Goal: Task Accomplishment & Management: Manage account settings

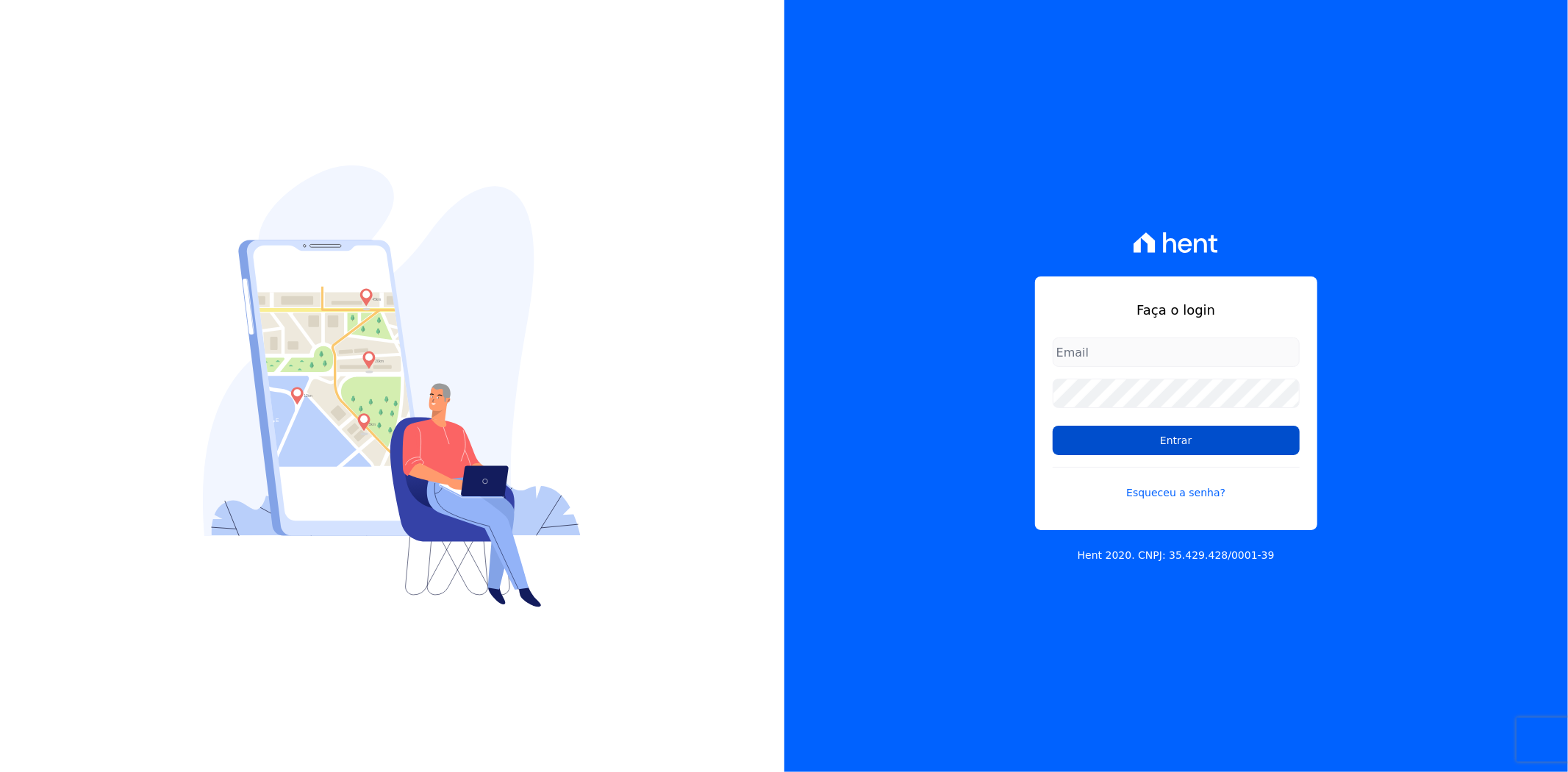
type input "andreza.sousa@grupoctv.com.br"
click at [1111, 443] on input "Entrar" at bounding box center [1175, 440] width 247 height 29
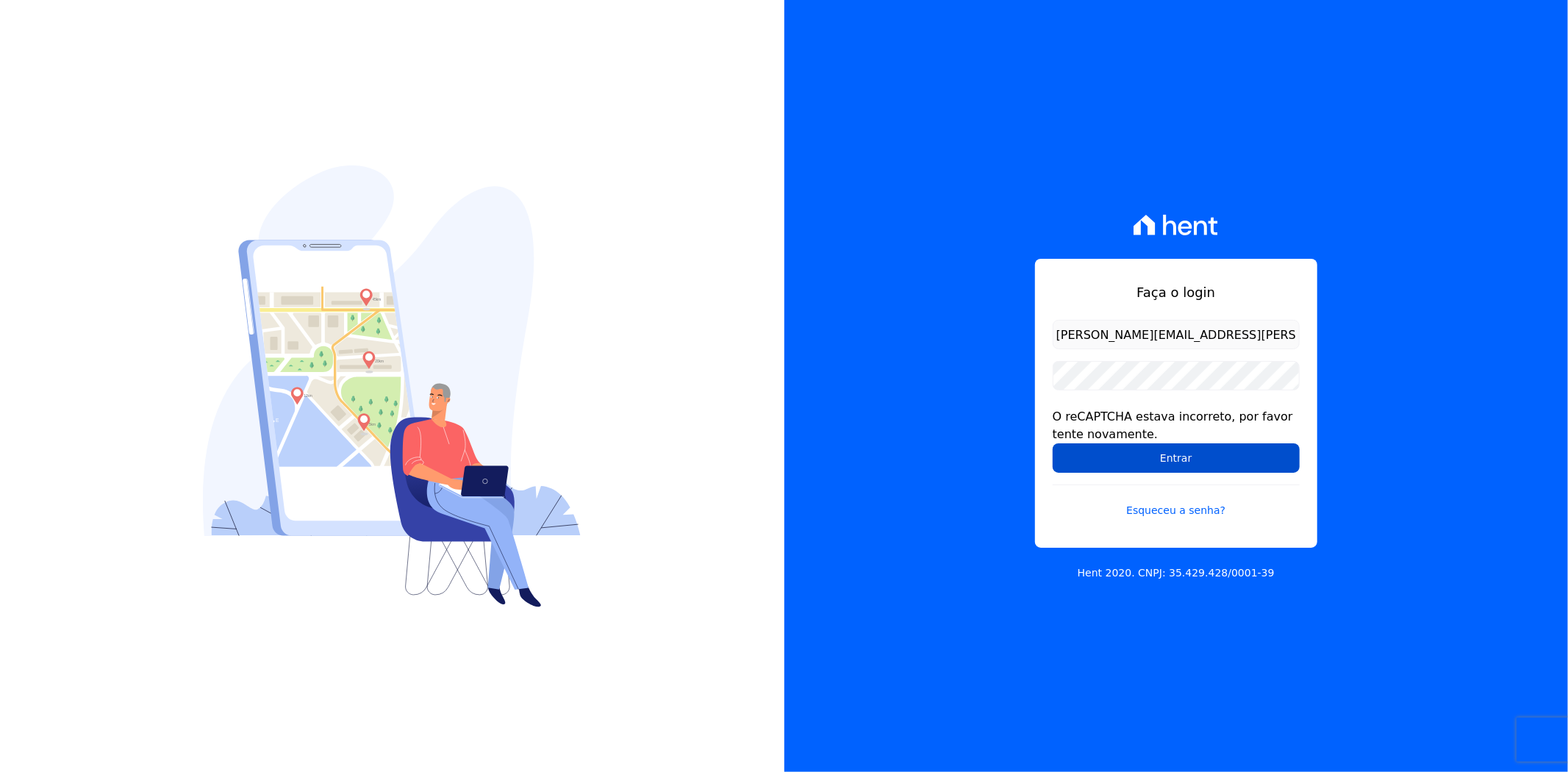
click at [1084, 456] on input "Entrar" at bounding box center [1175, 458] width 247 height 29
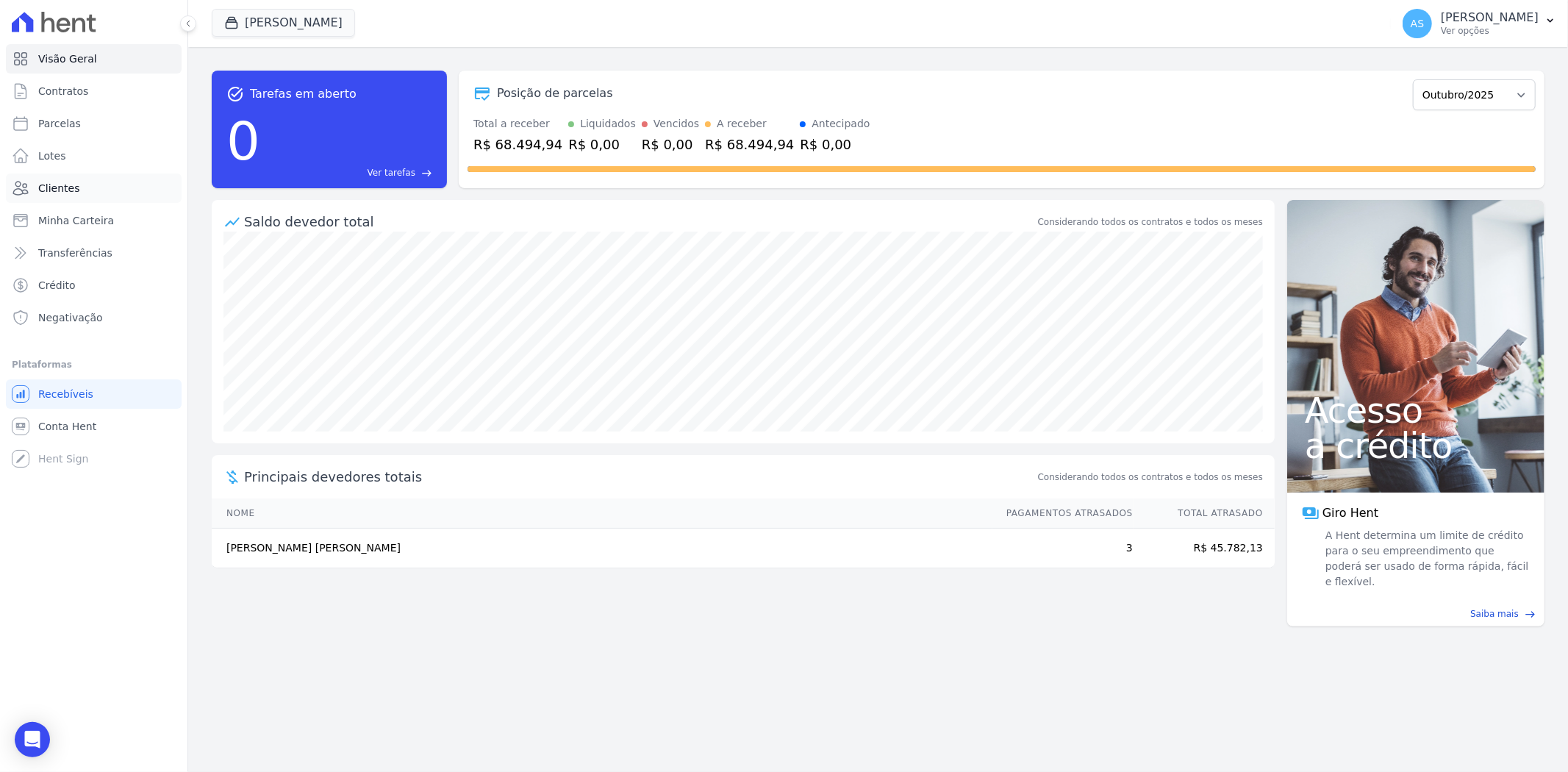
click at [39, 184] on span "Clientes" at bounding box center [58, 188] width 41 height 15
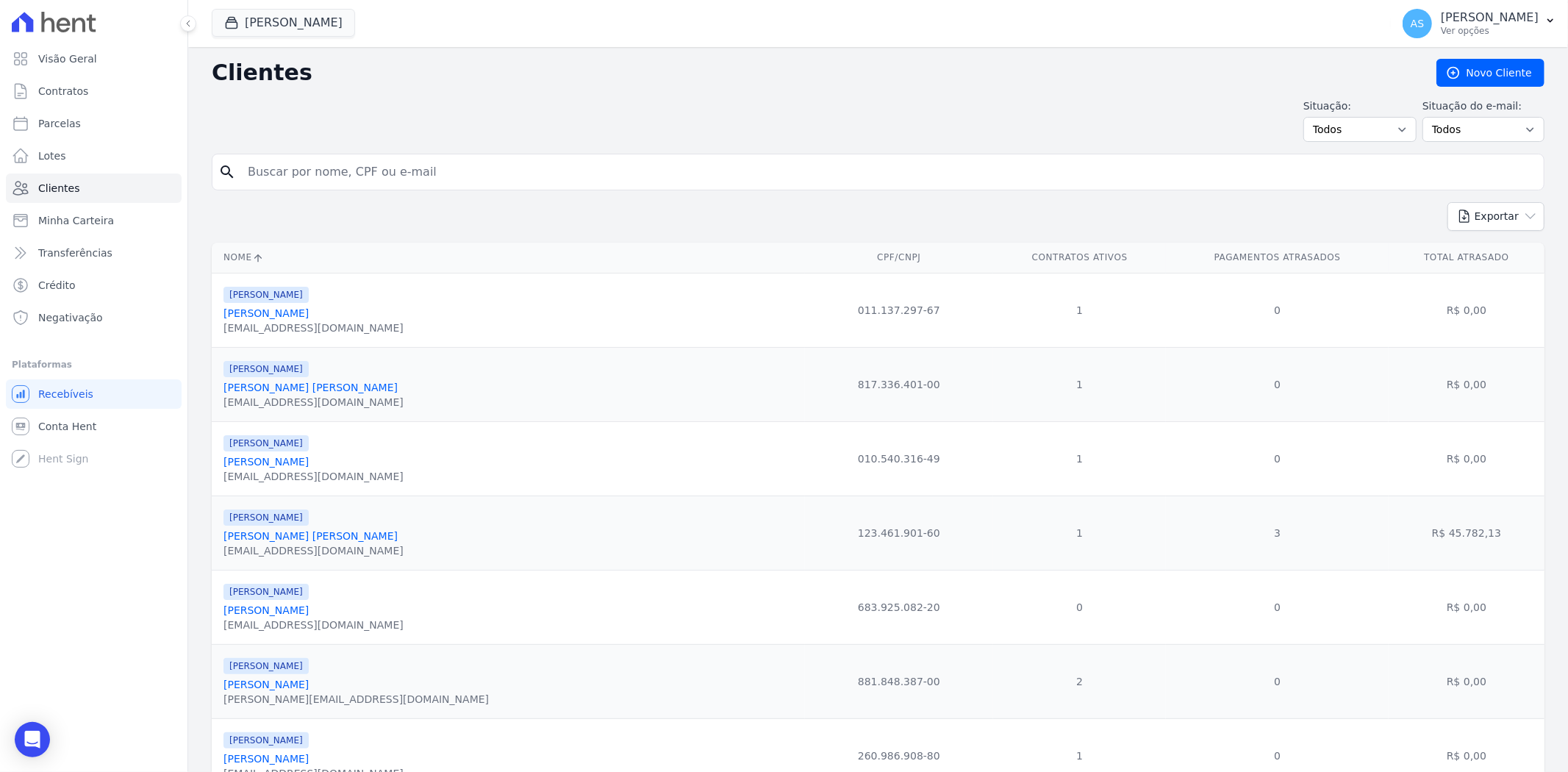
click at [291, 310] on link "Alexandre Baptista Accioli" at bounding box center [266, 313] width 85 height 12
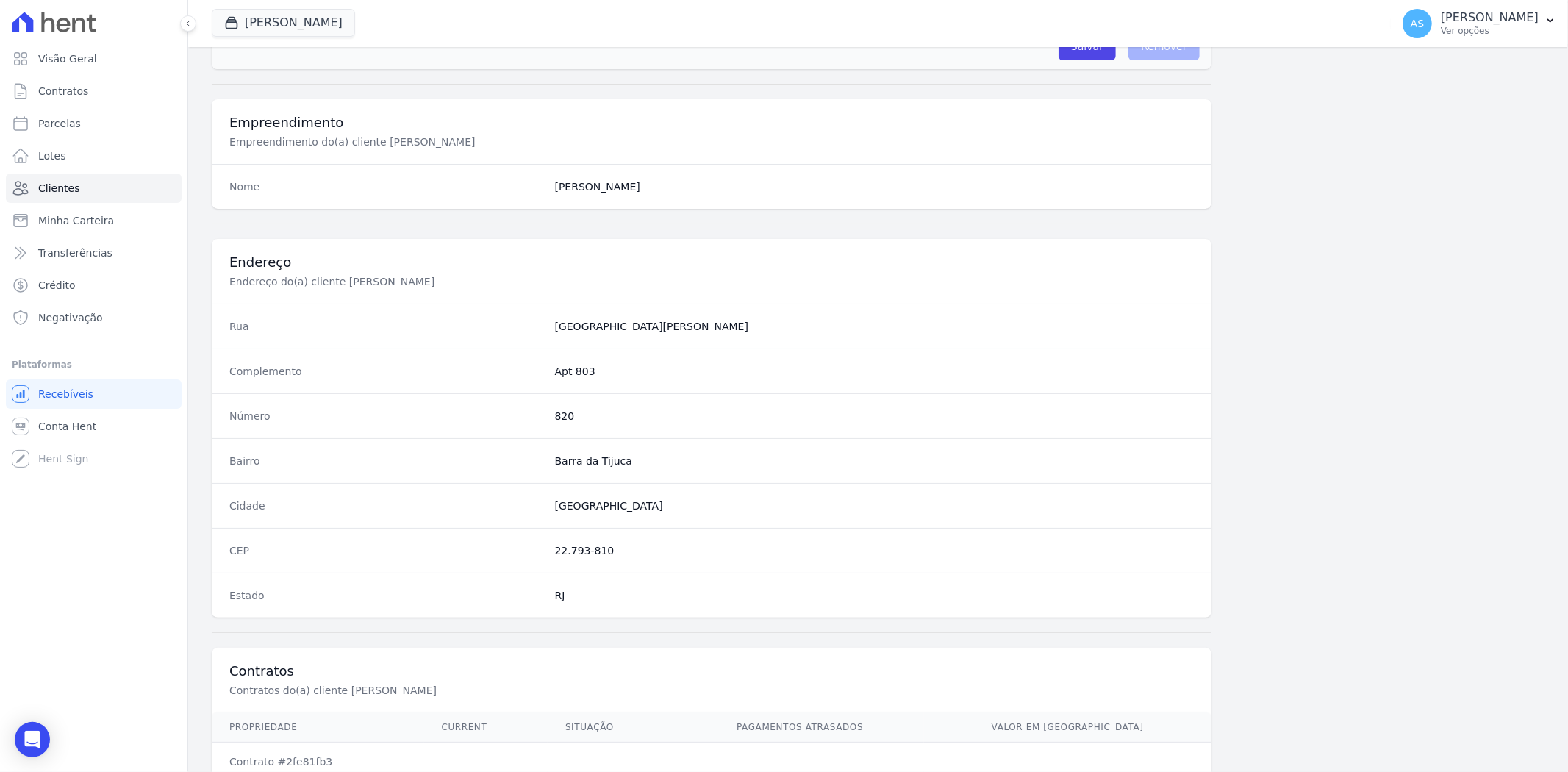
scroll to position [606, 0]
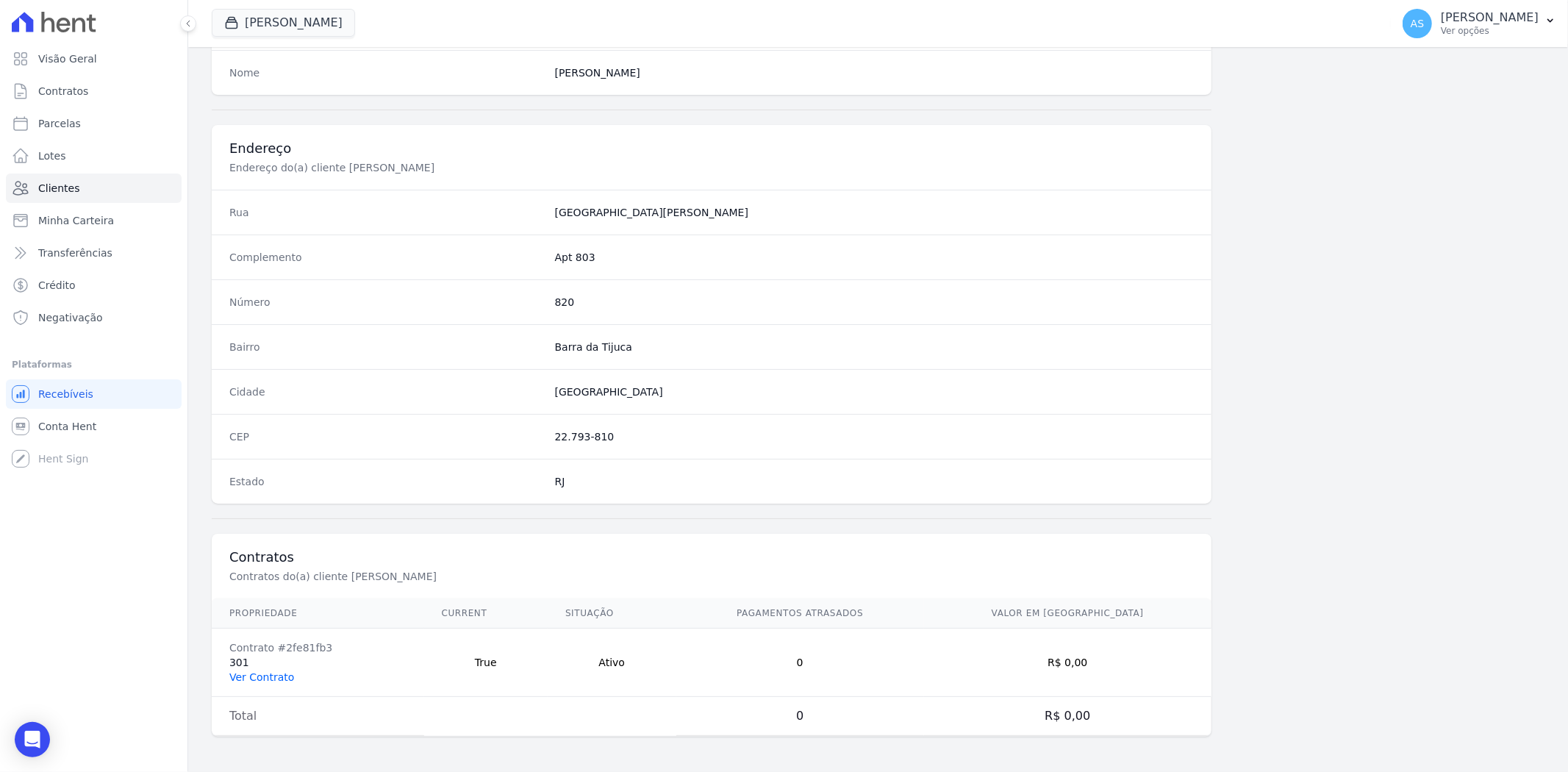
click at [270, 674] on link "Ver Contrato" at bounding box center [261, 677] width 65 height 12
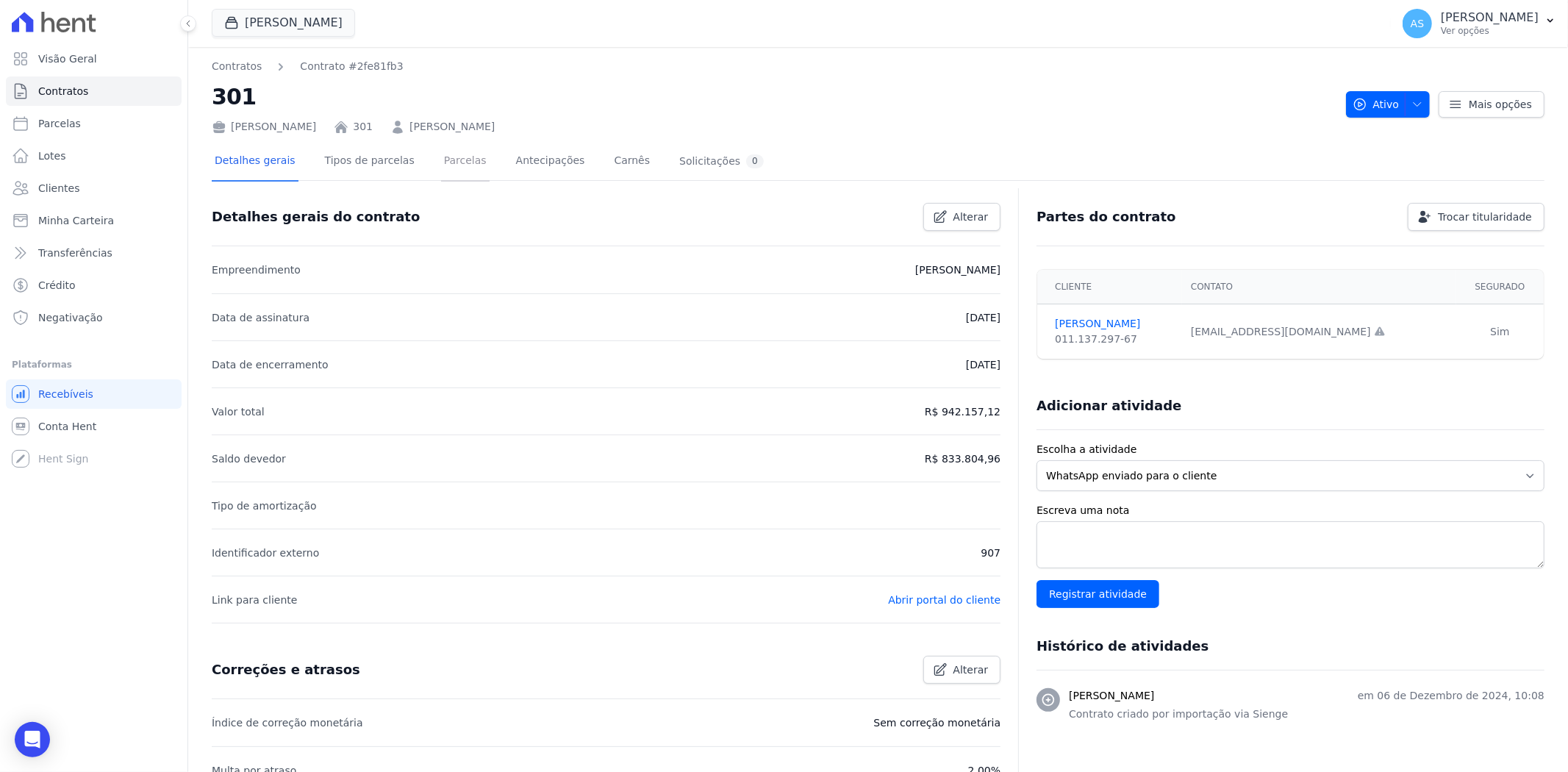
click at [441, 159] on link "Parcelas" at bounding box center [464, 162] width 48 height 39
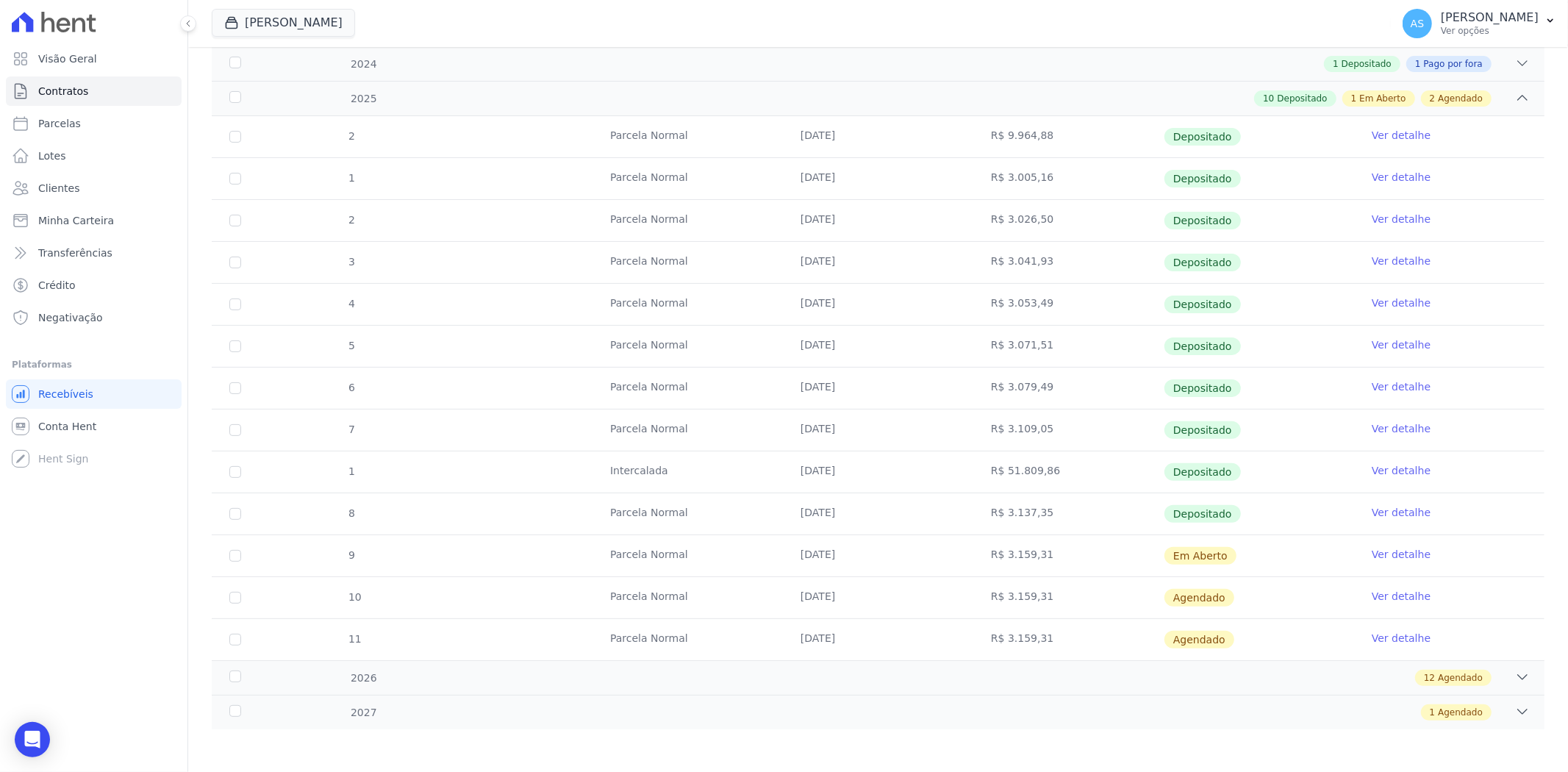
scroll to position [230, 0]
click at [1382, 555] on link "Ver detalhe" at bounding box center [1401, 552] width 58 height 15
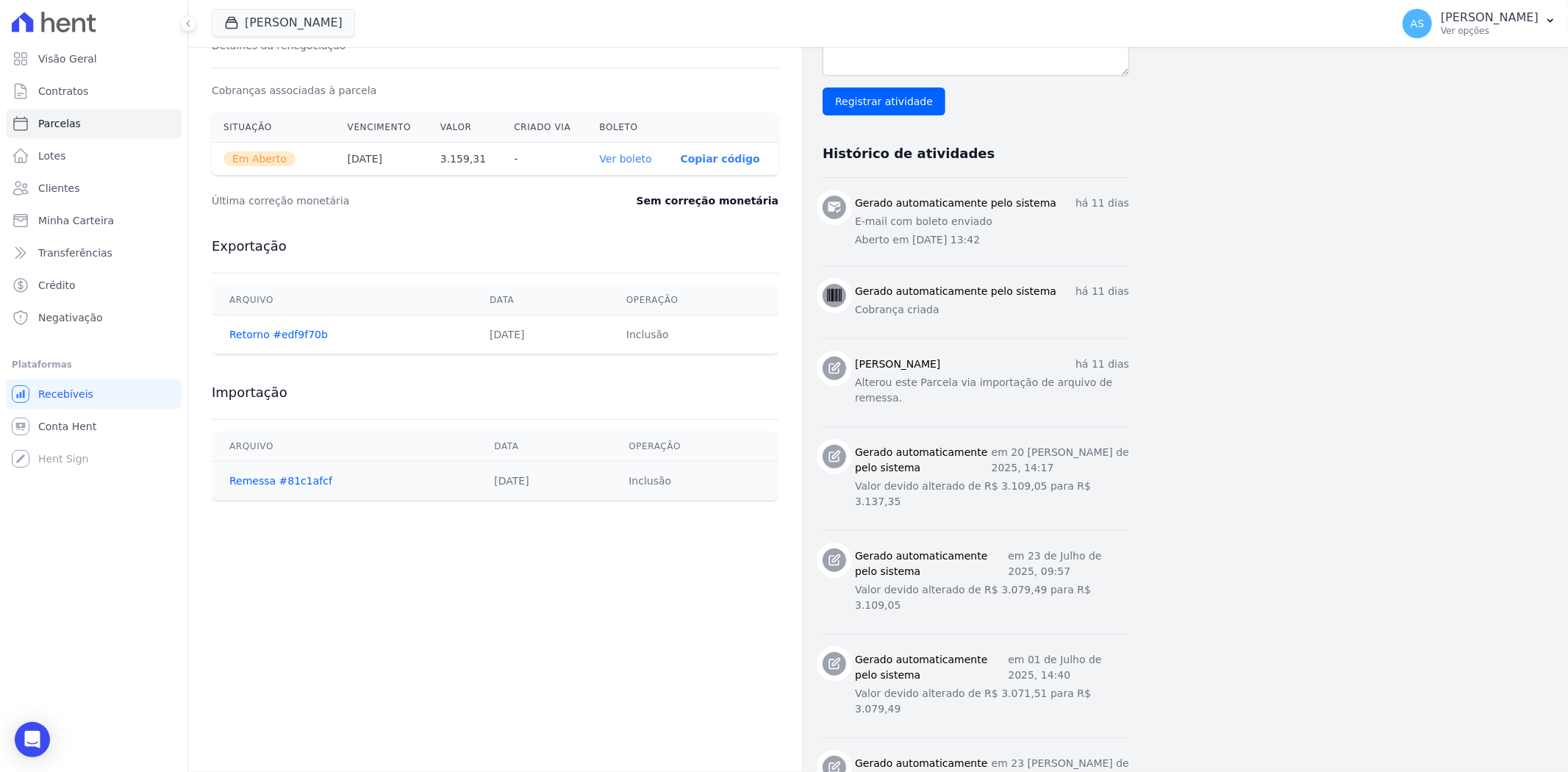
scroll to position [490, 0]
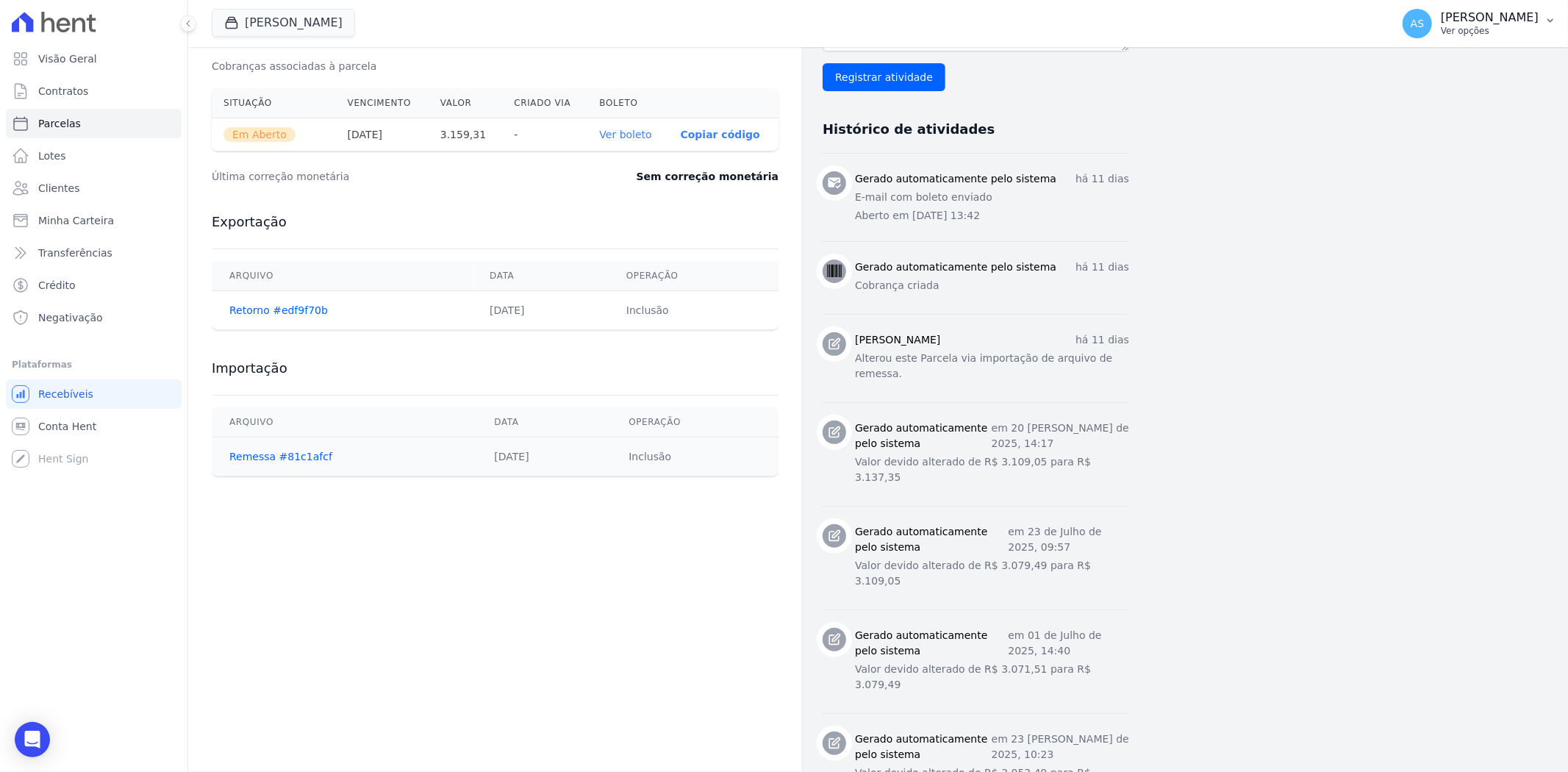
click at [1479, 22] on p "Andreza Sousa" at bounding box center [1490, 17] width 98 height 15
click at [1421, 90] on link "Faturas" at bounding box center [1474, 96] width 188 height 26
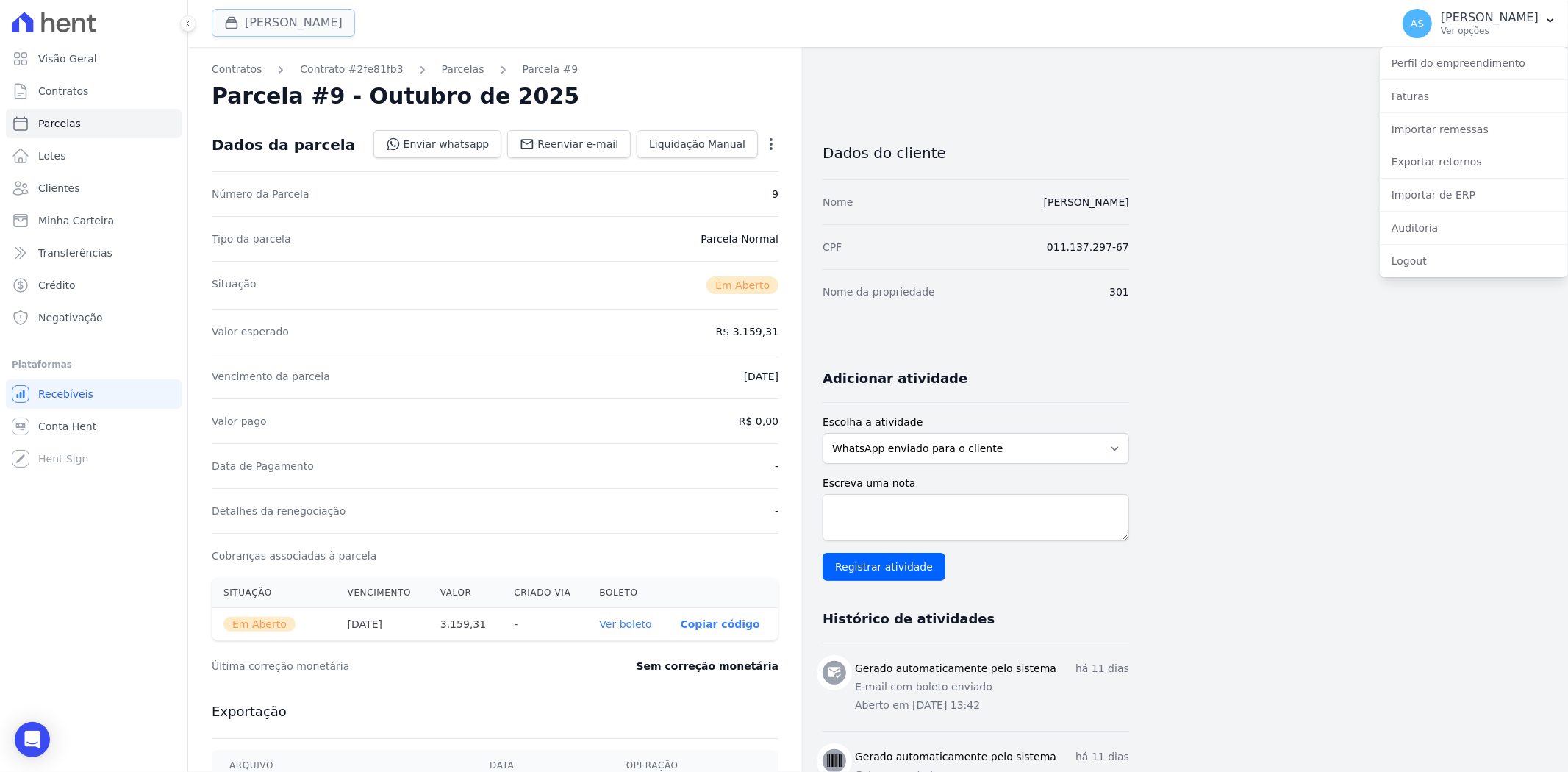
click at [258, 22] on button "Amaré Arpoador" at bounding box center [283, 22] width 143 height 28
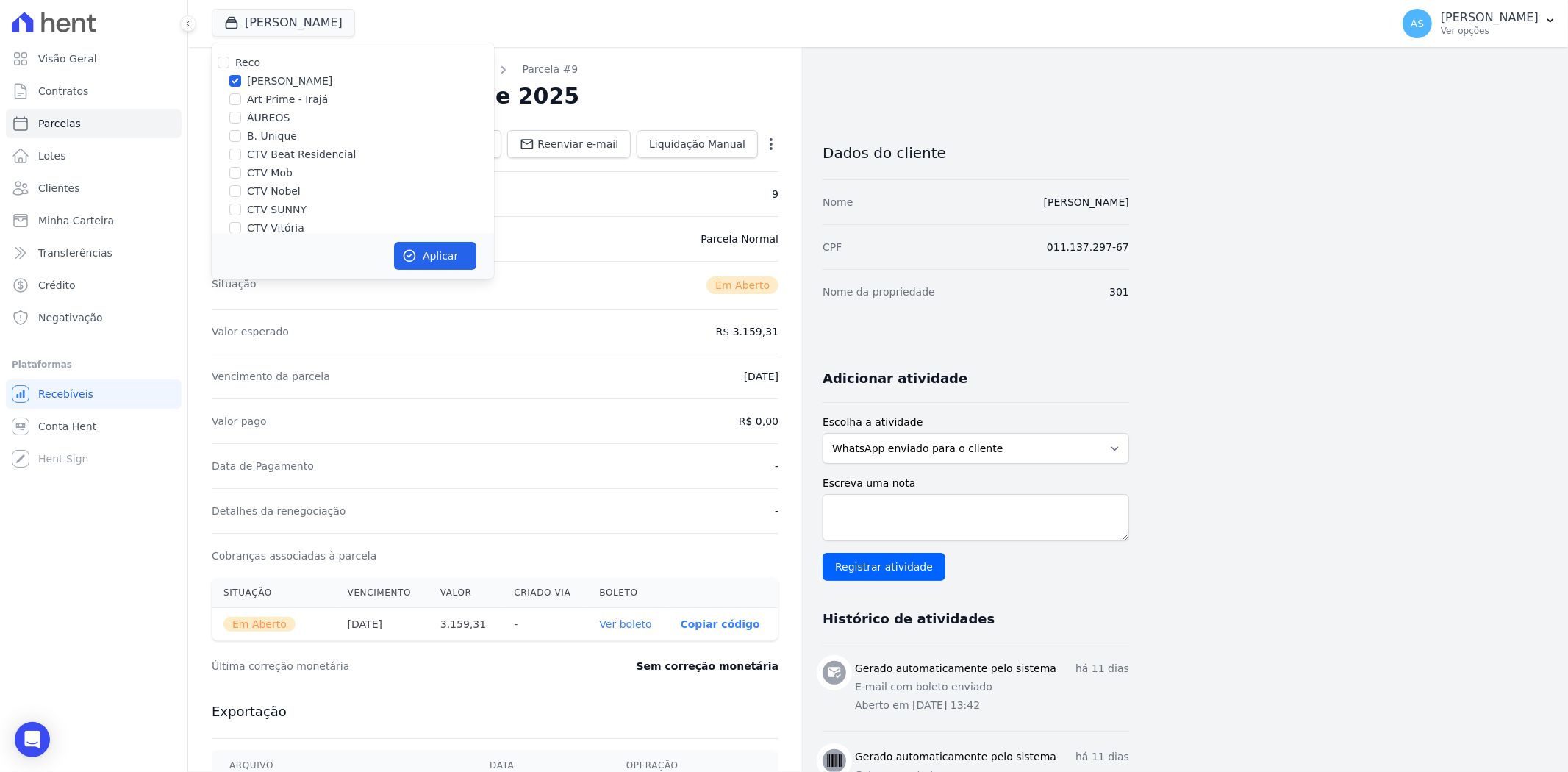
click at [250, 210] on label "CTV SUNNY" at bounding box center [276, 210] width 59 height 16
click at [241, 210] on input "CTV SUNNY" at bounding box center [235, 209] width 12 height 12
checkbox input "true"
click at [427, 255] on button "Aplicar" at bounding box center [435, 255] width 82 height 28
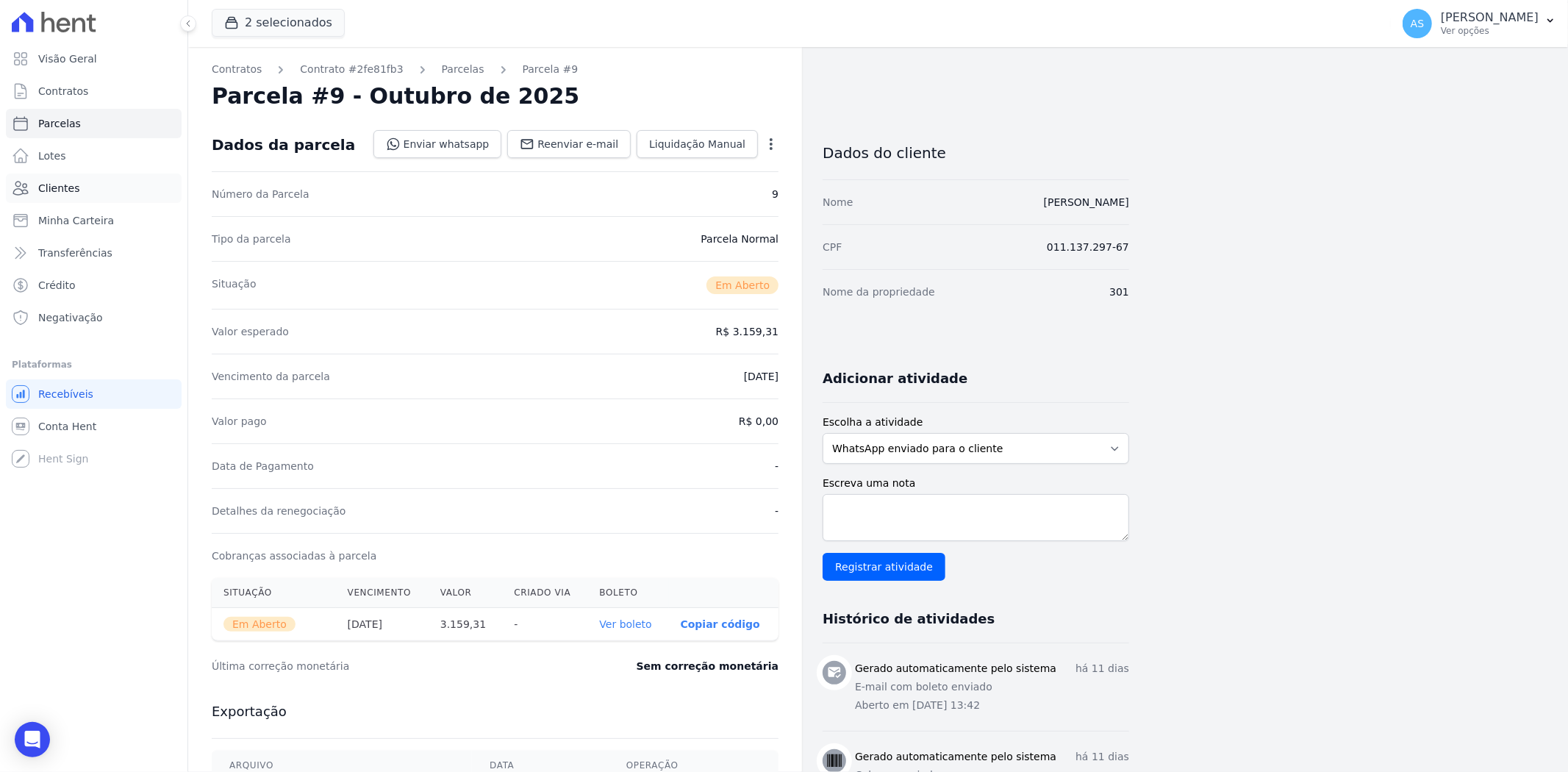
click at [47, 188] on span "Clientes" at bounding box center [58, 188] width 41 height 15
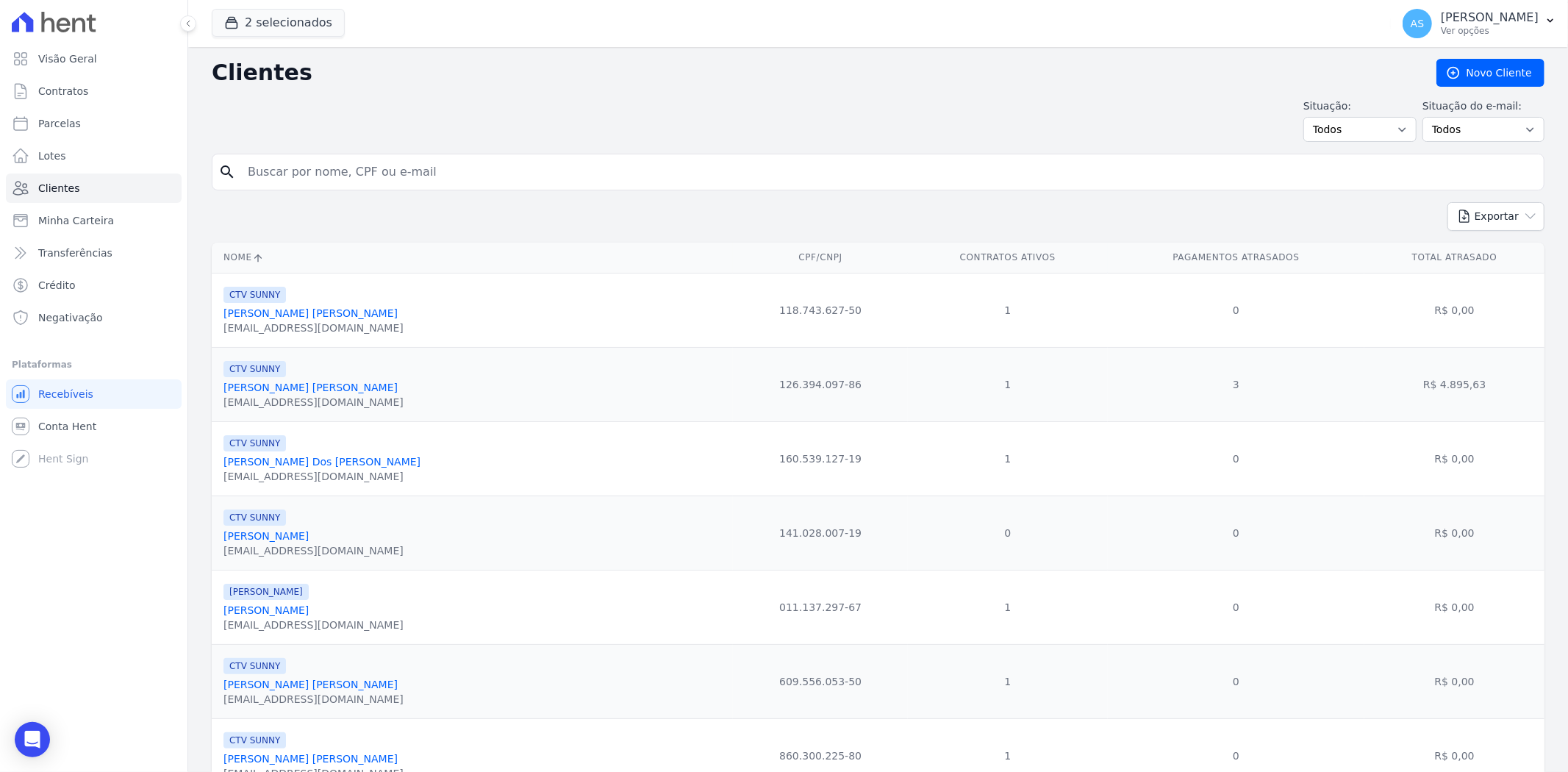
click at [284, 391] on link "Aldo Luiz Andrade Cabral" at bounding box center [310, 387] width 175 height 12
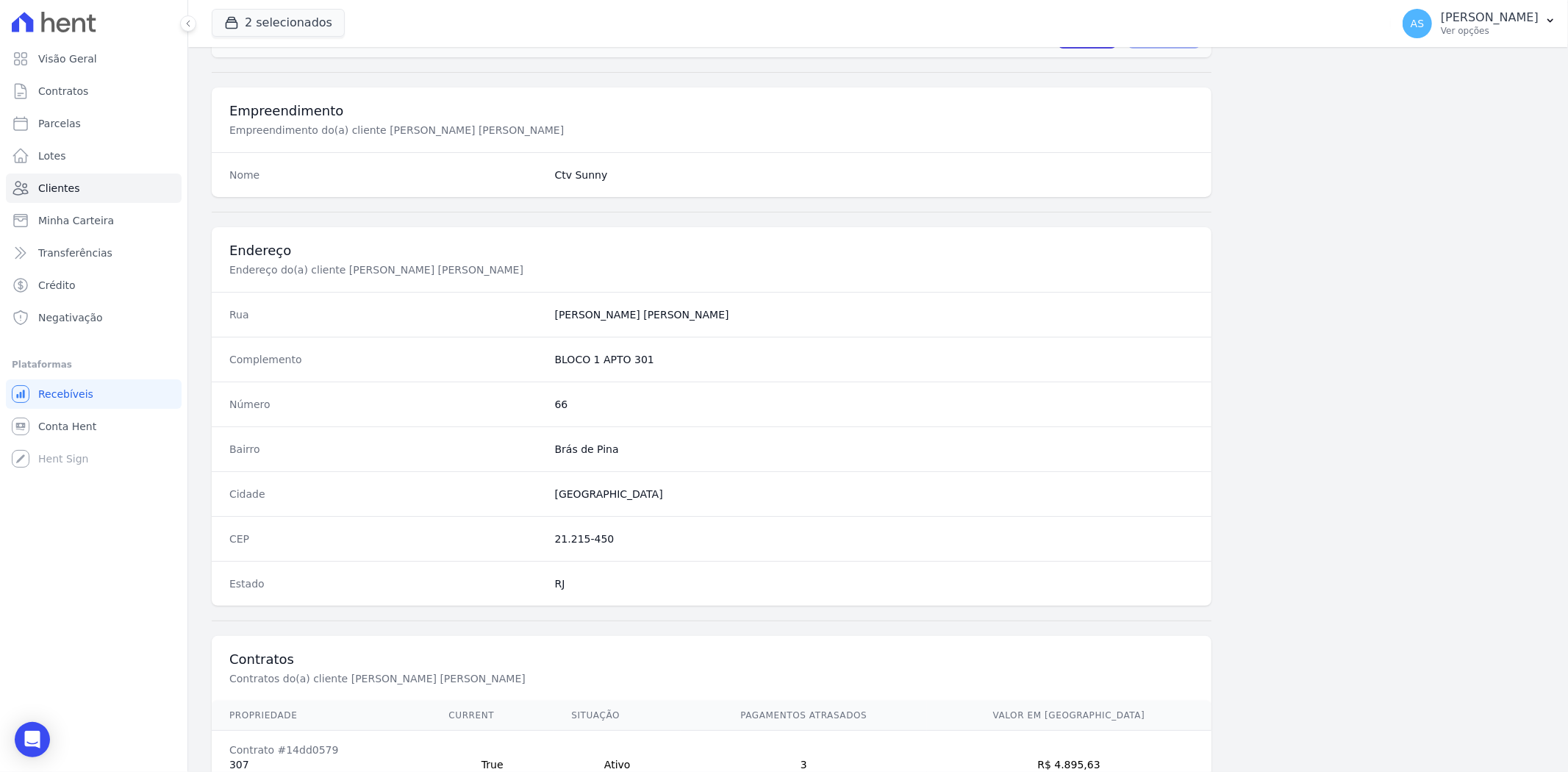
scroll to position [606, 0]
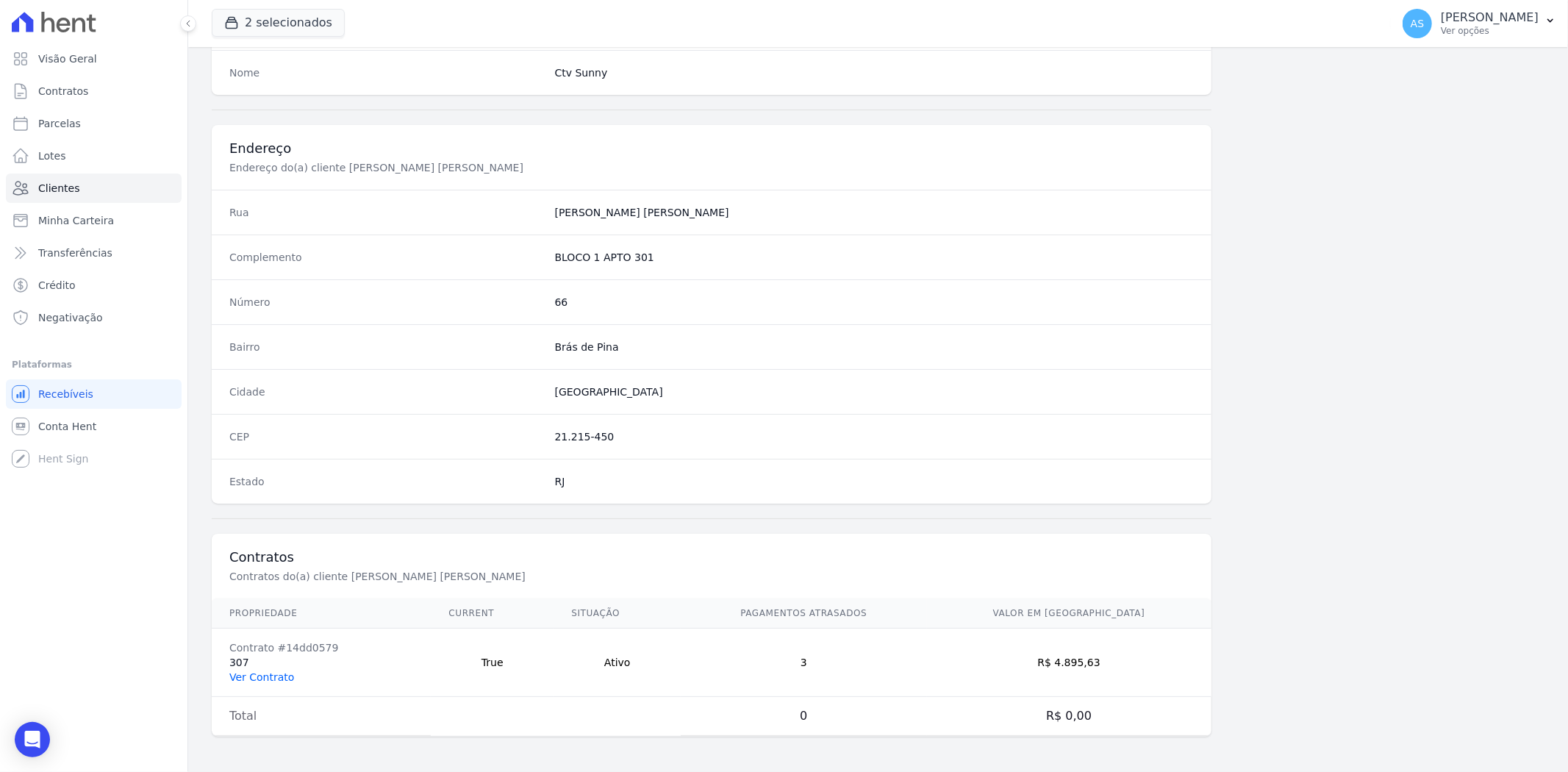
click at [254, 677] on link "Ver Contrato" at bounding box center [261, 677] width 65 height 12
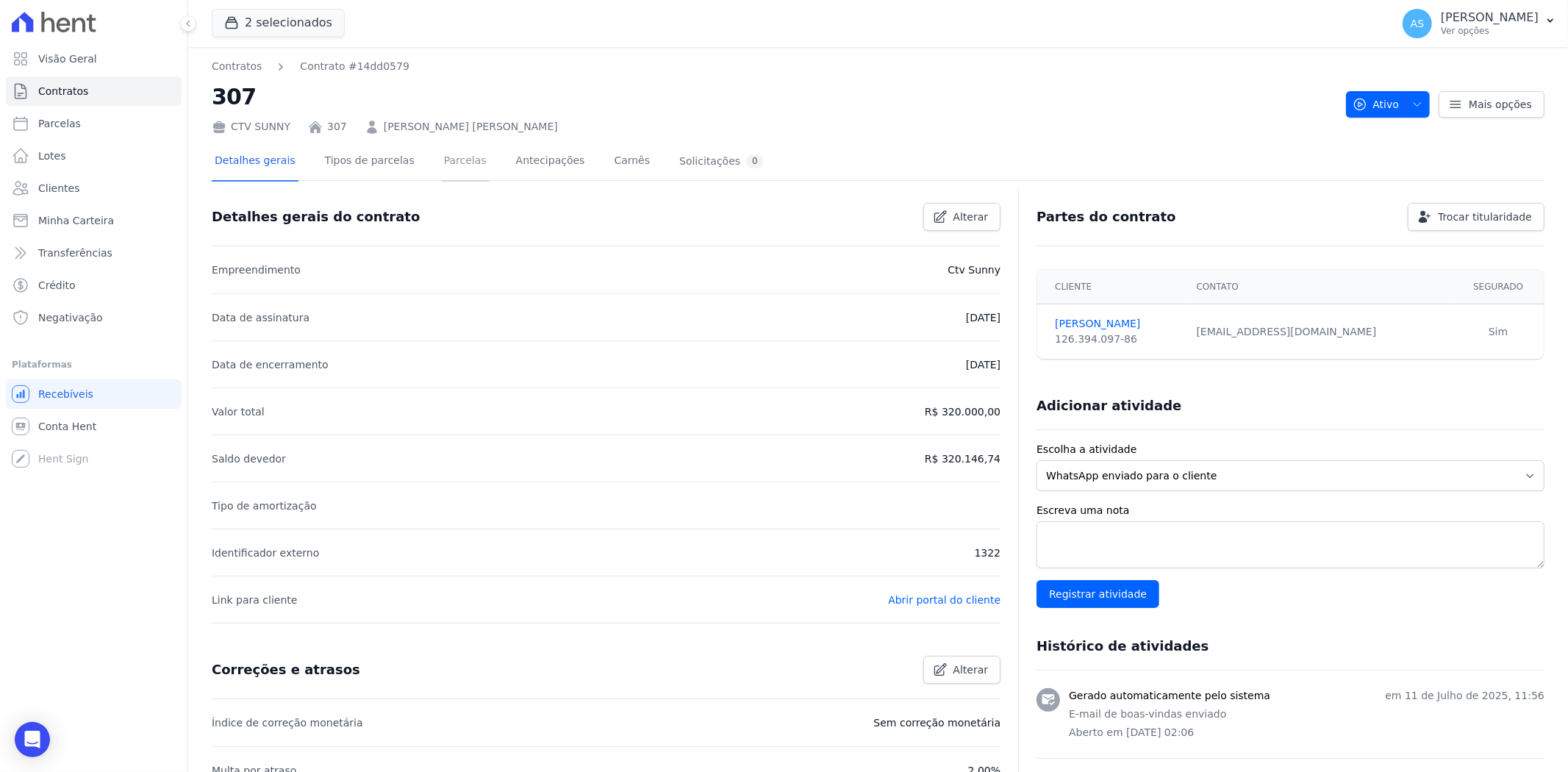
click at [441, 159] on link "Parcelas" at bounding box center [464, 162] width 48 height 39
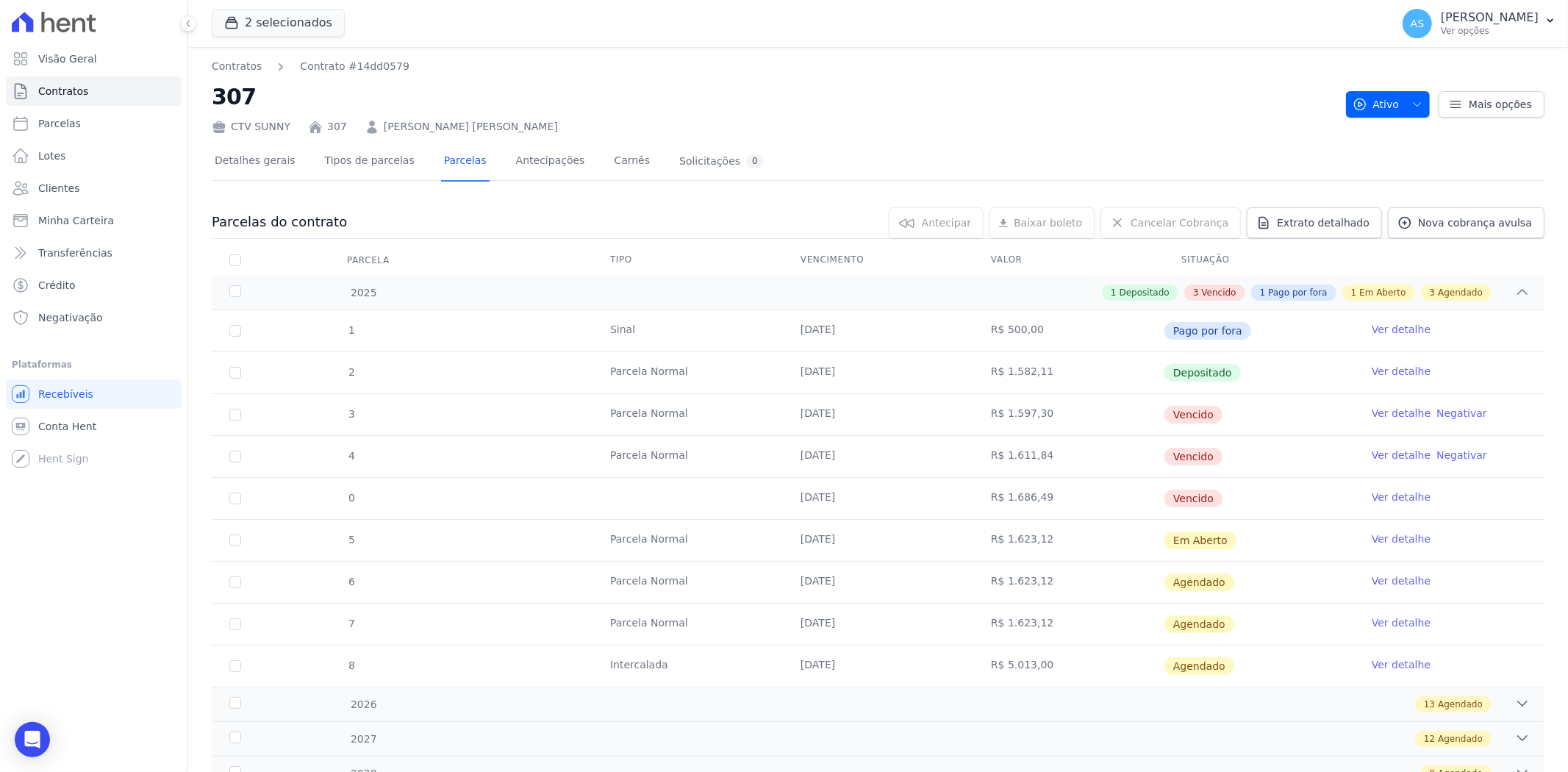
click at [1374, 413] on link "Ver detalhe" at bounding box center [1401, 413] width 58 height 15
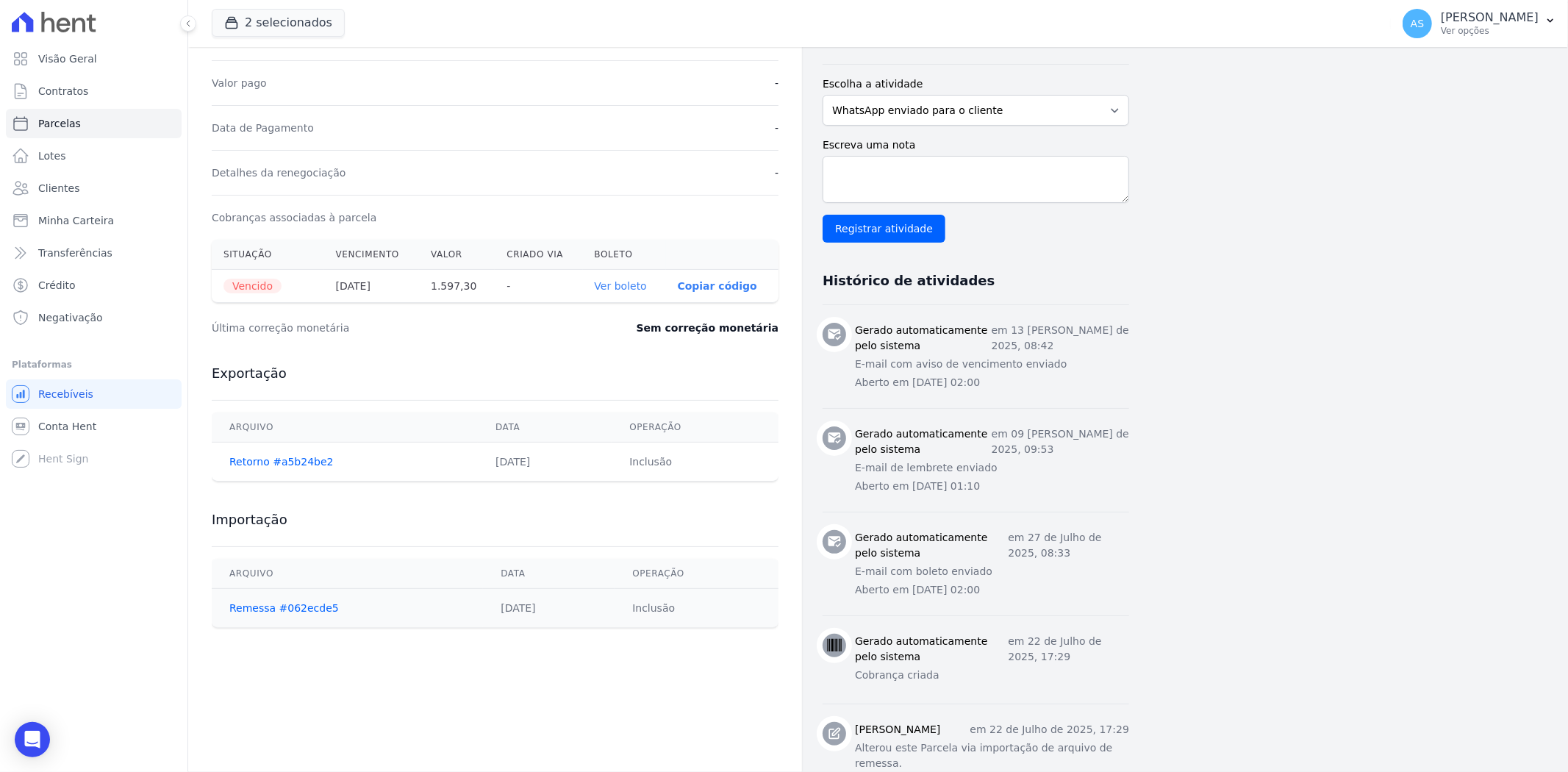
scroll to position [366, 0]
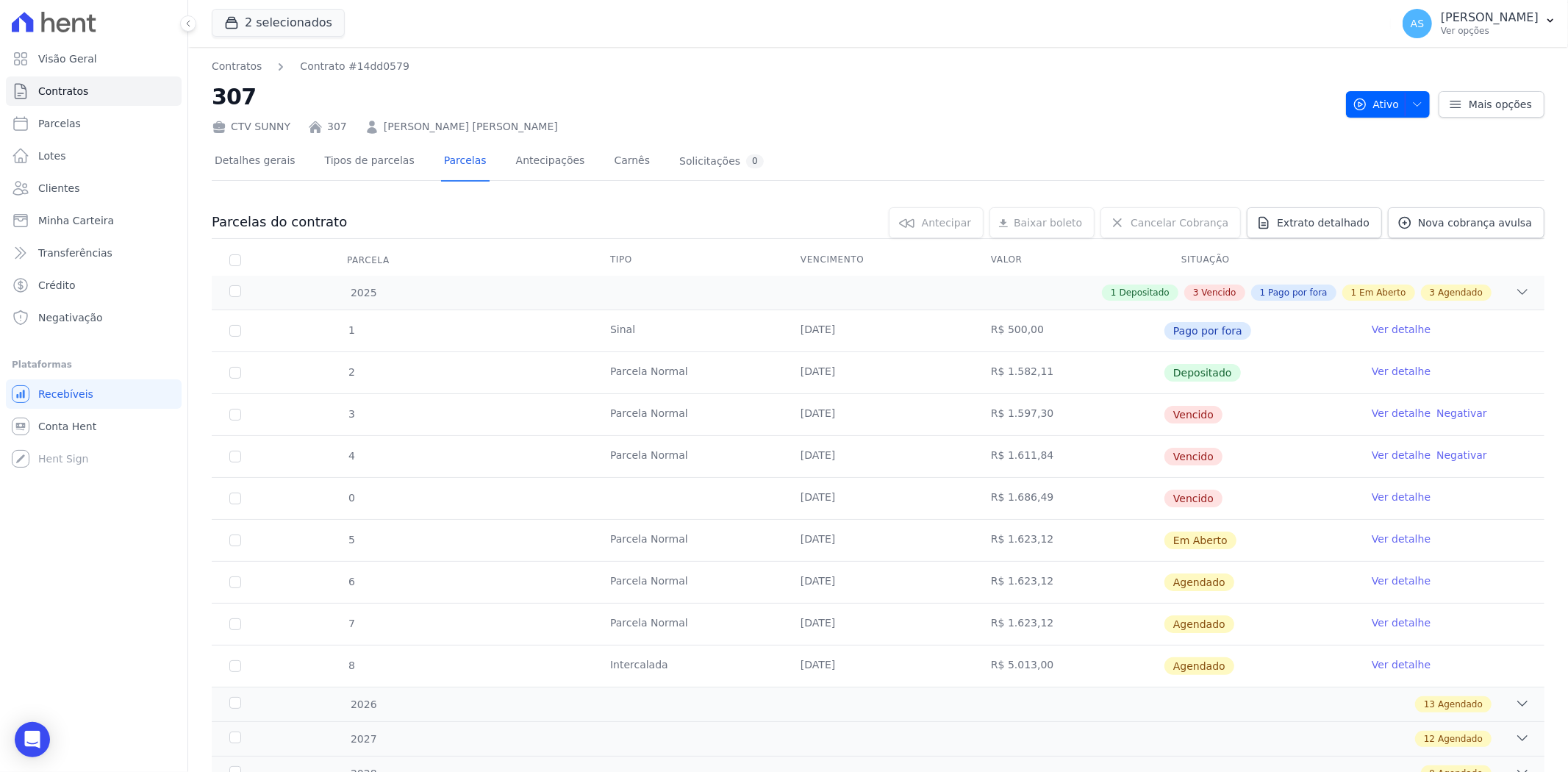
click at [1380, 456] on link "Ver detalhe" at bounding box center [1401, 455] width 58 height 15
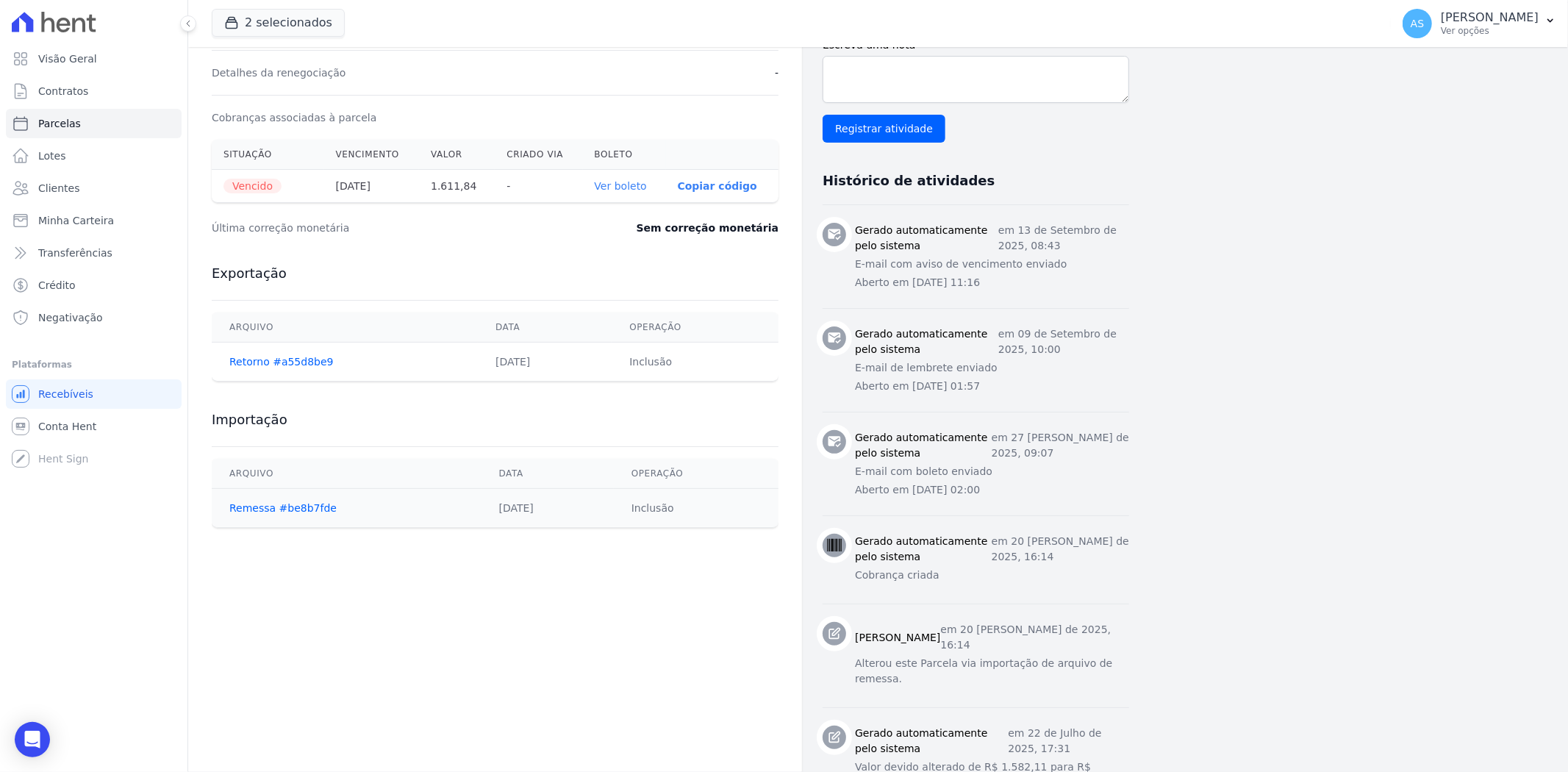
scroll to position [454, 0]
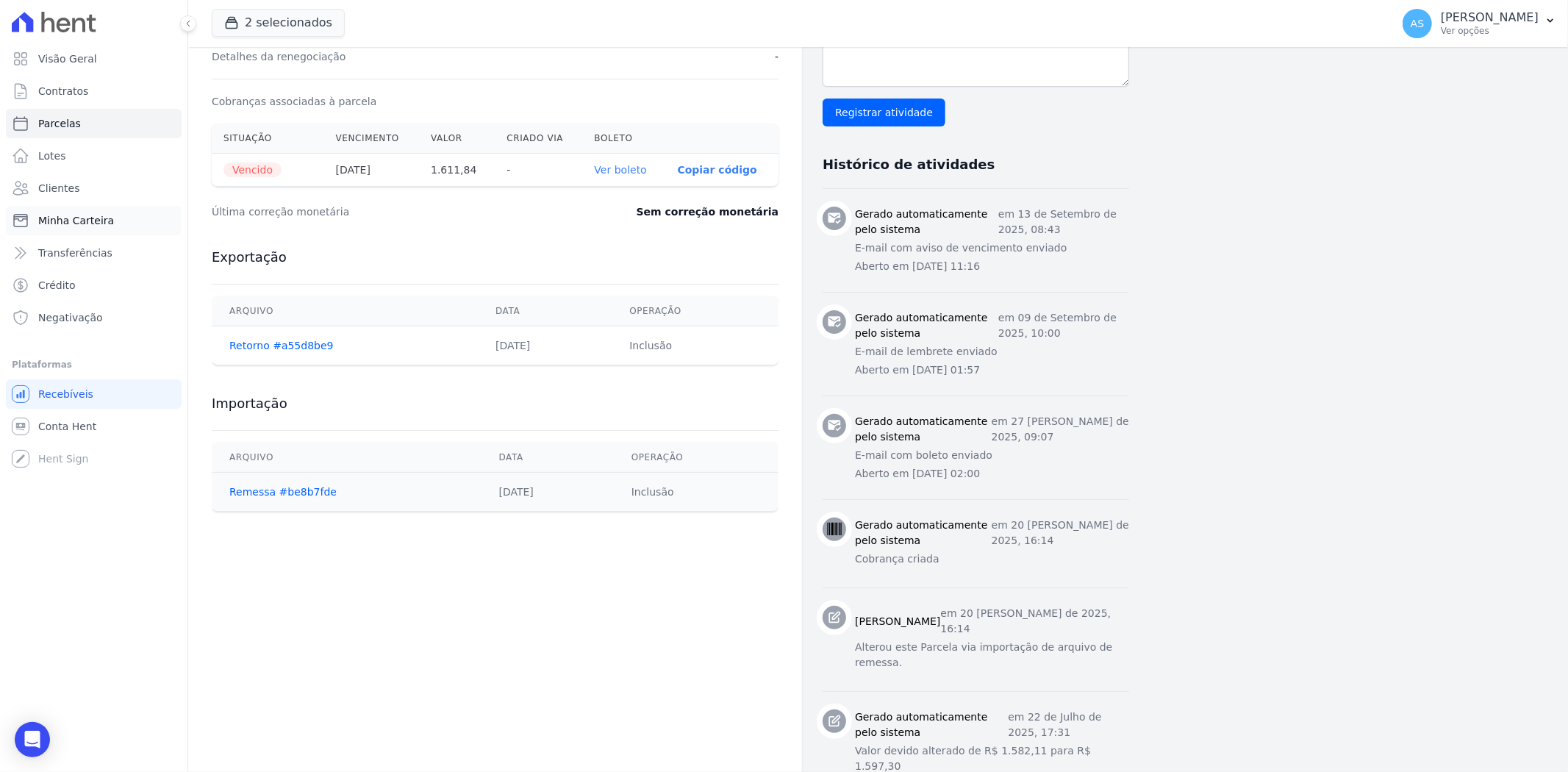
click at [52, 217] on span "Minha Carteira" at bounding box center [76, 220] width 76 height 15
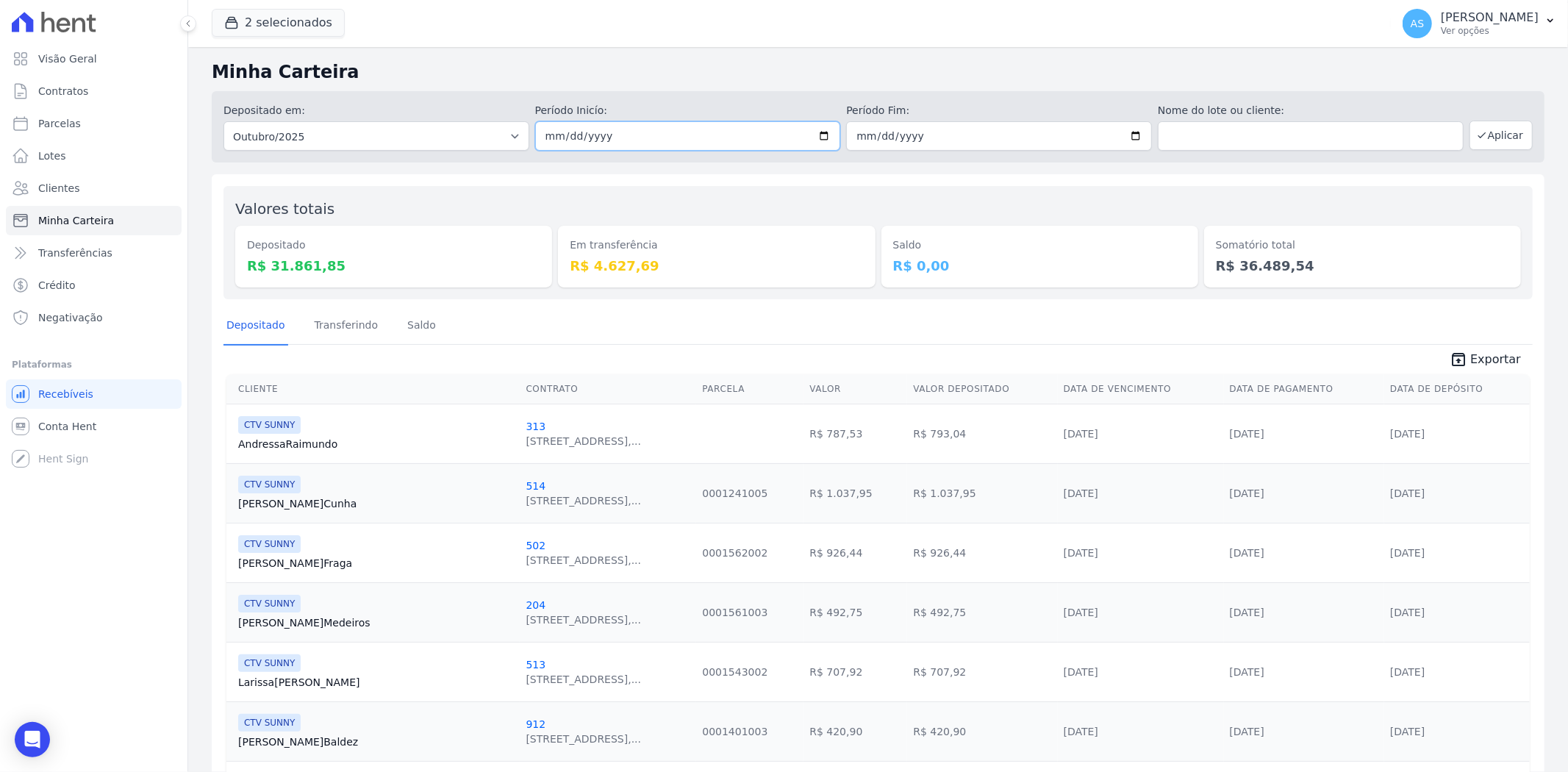
click at [821, 133] on input "2025-10-01" at bounding box center [687, 136] width 306 height 29
type input "2025-10-06"
click at [1126, 131] on input "2025-10-31" at bounding box center [998, 136] width 306 height 29
type input "2025-10-06"
click at [1490, 141] on button "Aplicar" at bounding box center [1501, 135] width 63 height 29
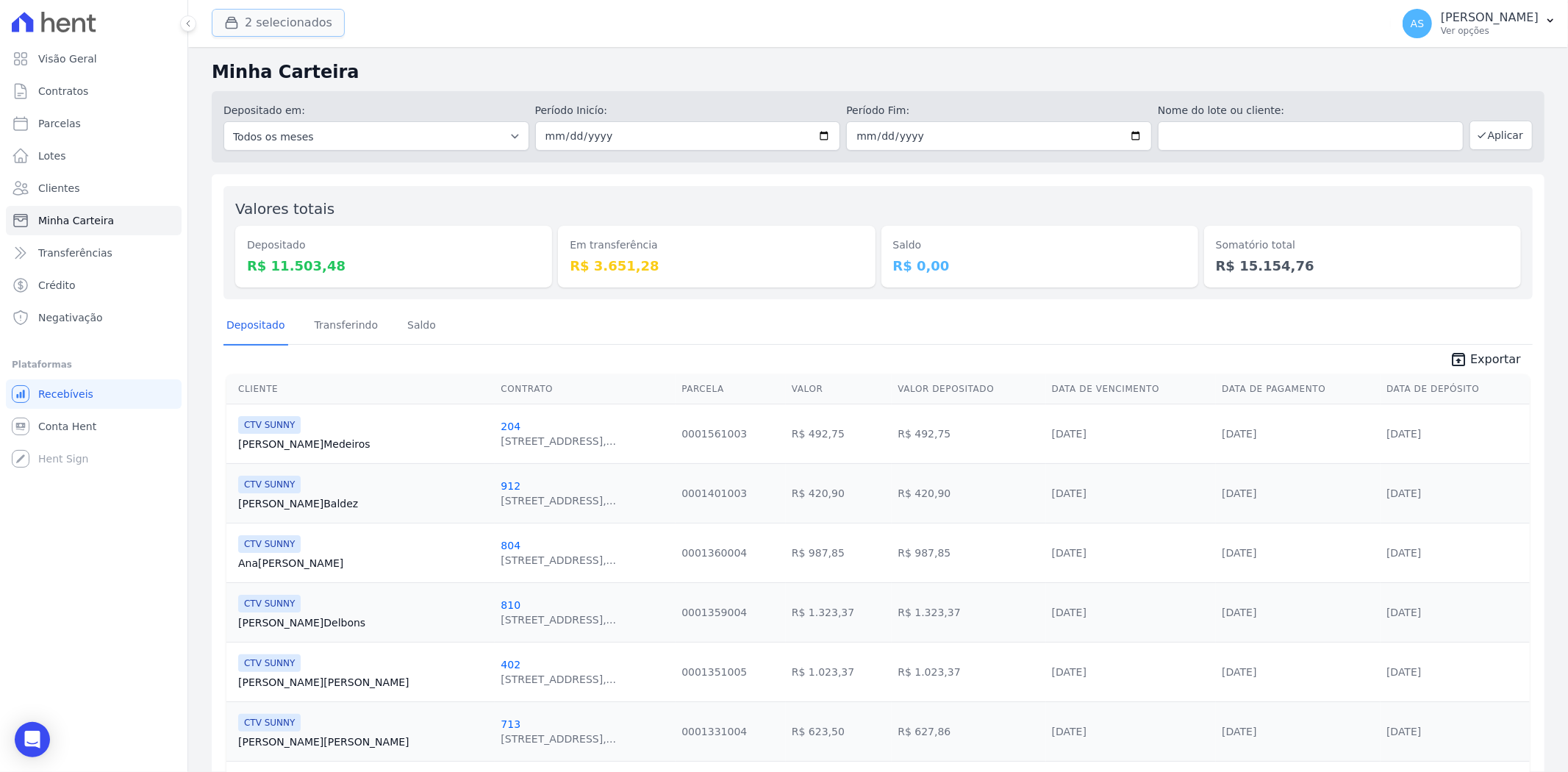
click at [261, 16] on button "2 selecionados" at bounding box center [278, 22] width 133 height 28
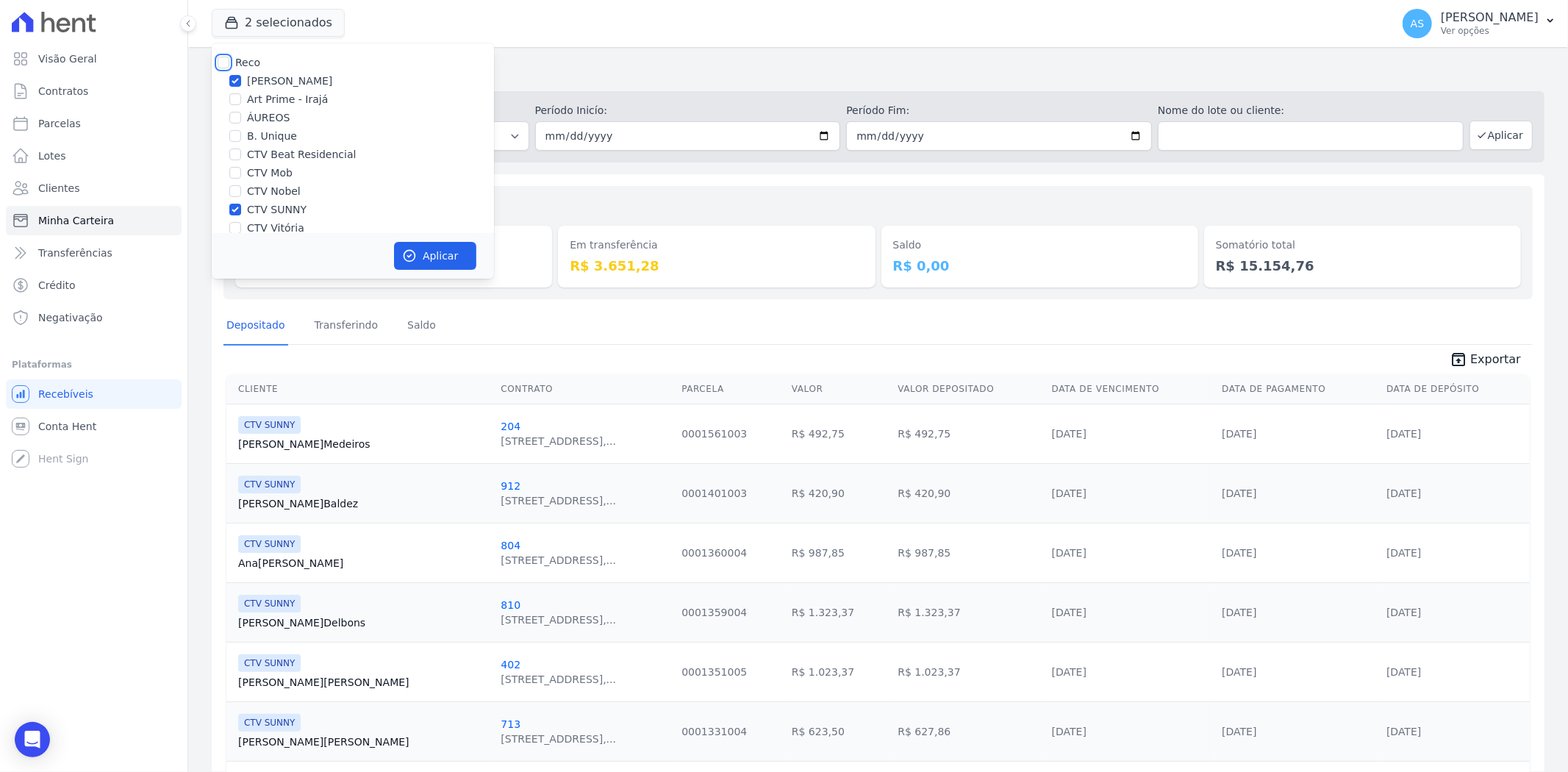
click at [223, 60] on input "Reco" at bounding box center [223, 62] width 12 height 12
checkbox input "true"
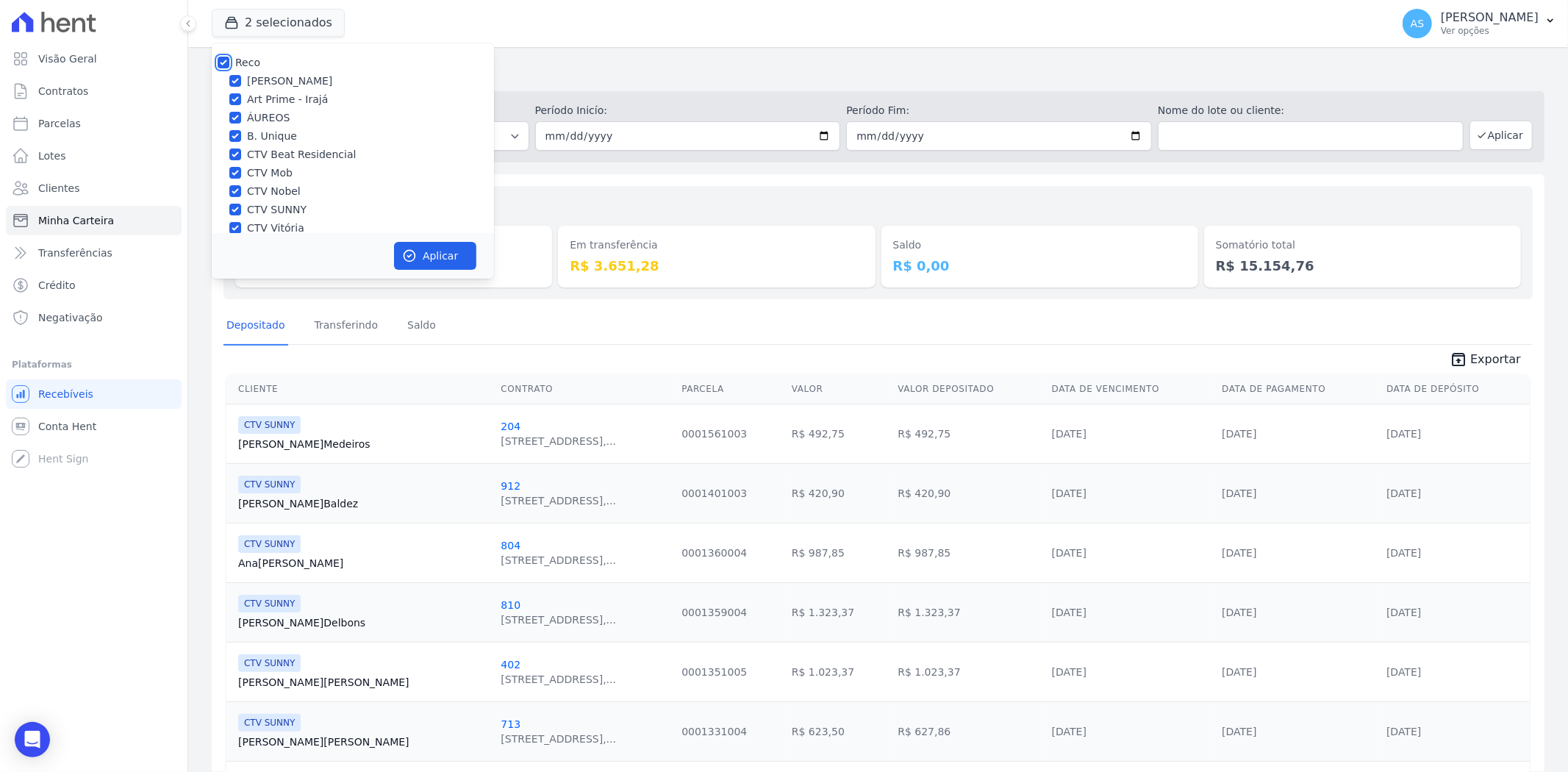
checkbox input "true"
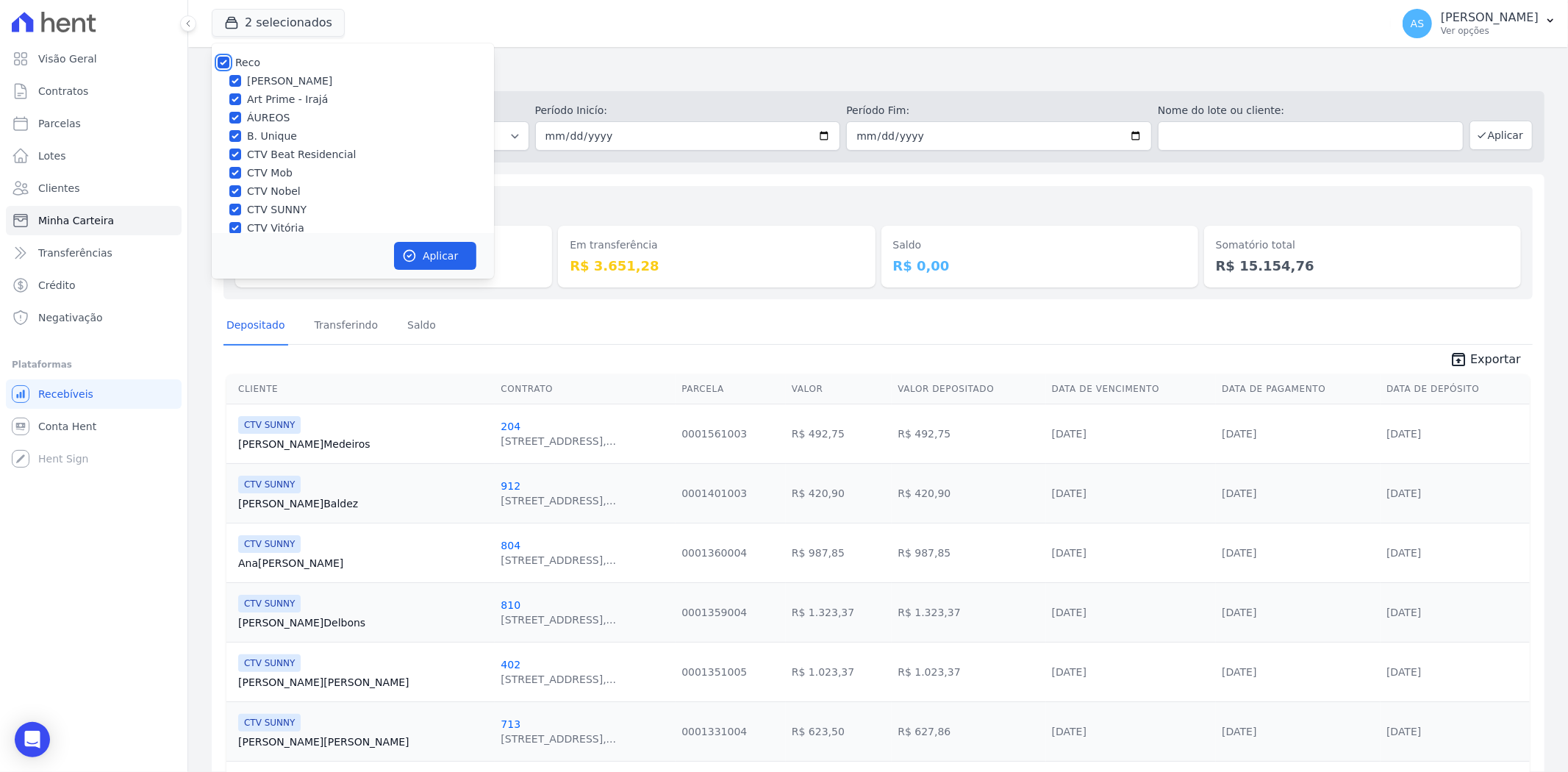
checkbox input "true"
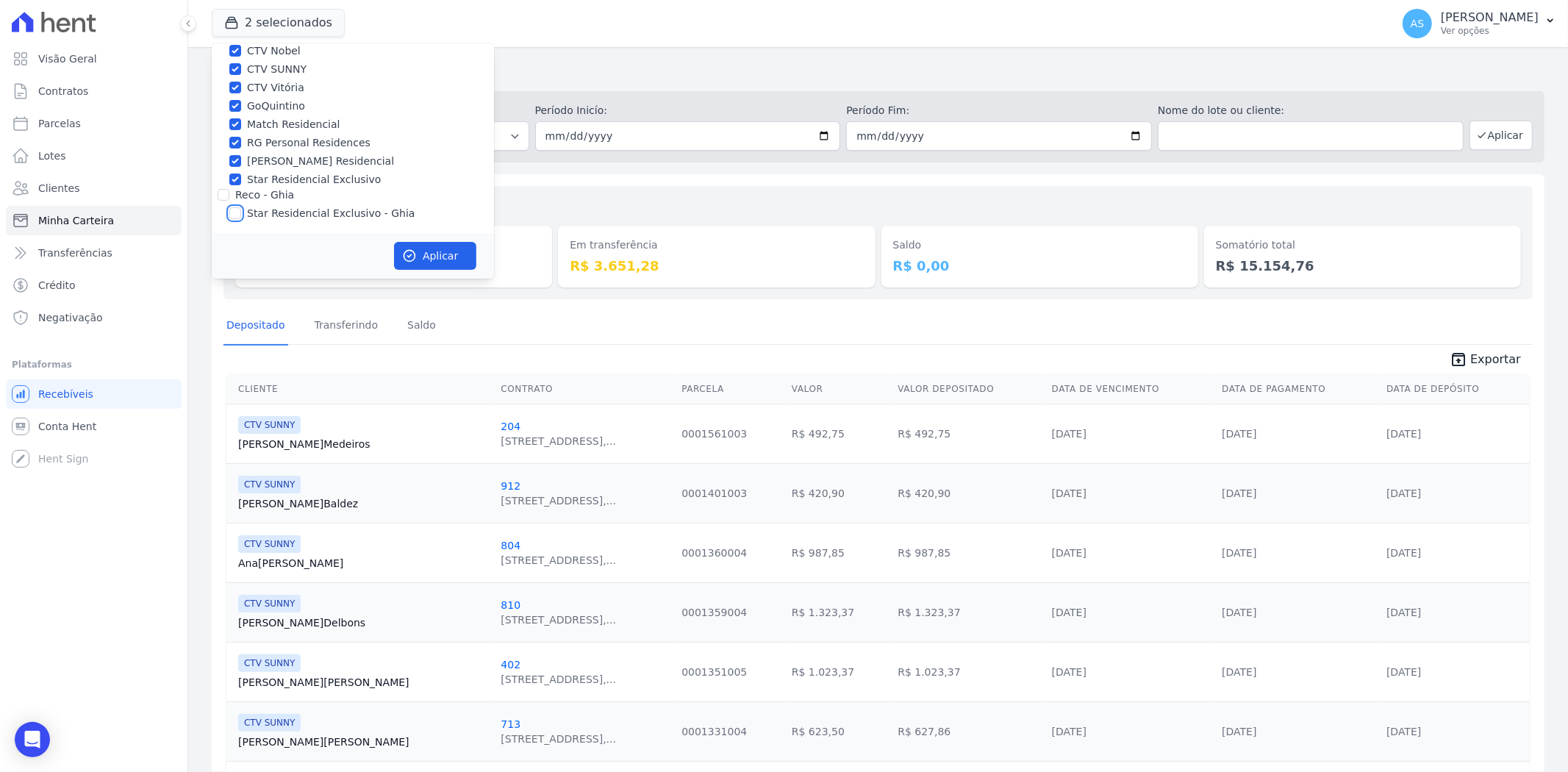
click at [238, 211] on input "Star Residencial Exclusivo - Ghia" at bounding box center [235, 213] width 12 height 12
checkbox input "true"
click at [432, 254] on button "Aplicar" at bounding box center [435, 255] width 82 height 28
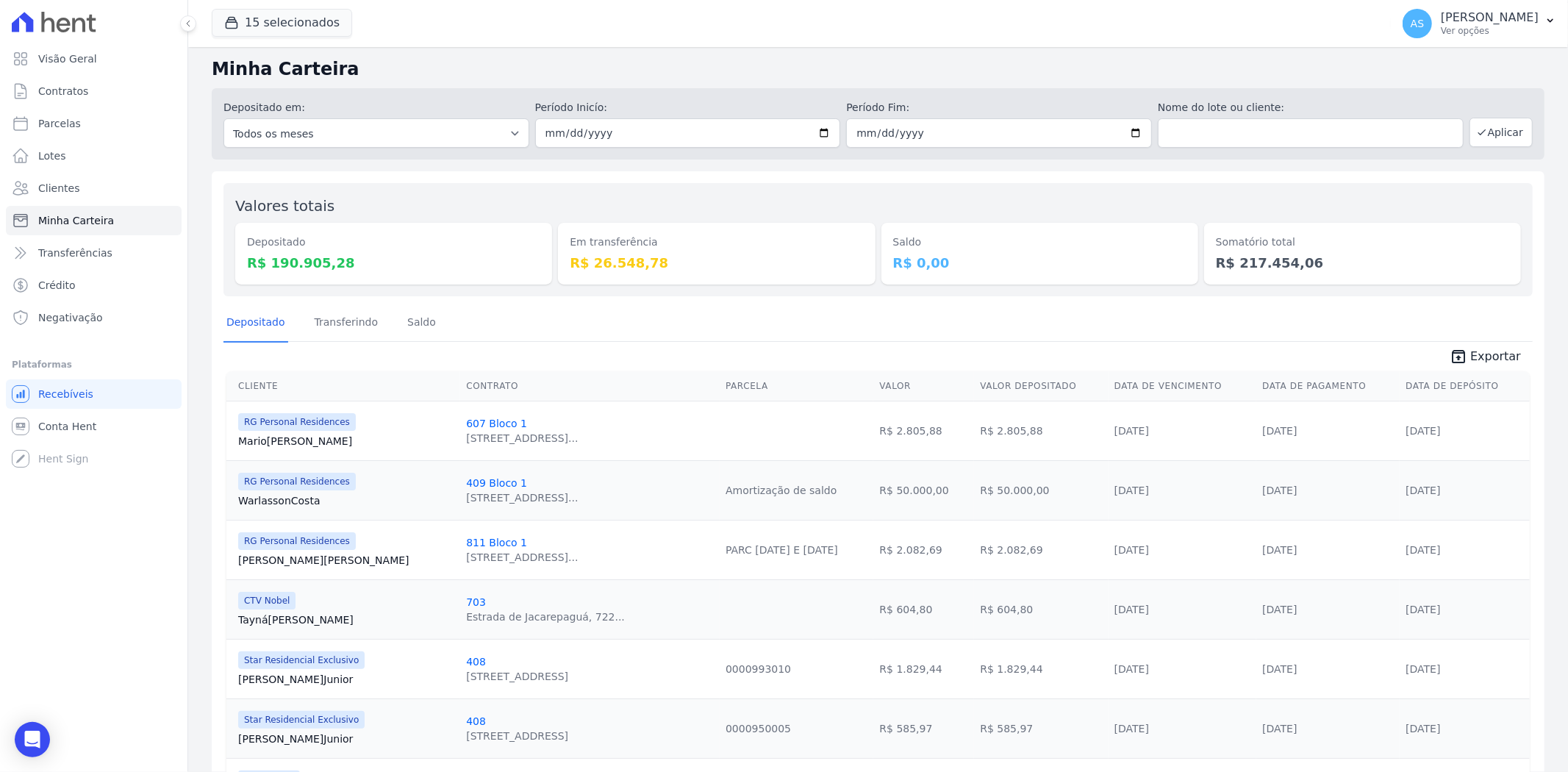
scroll to position [0, 0]
click at [818, 133] on input "2025-10-06" at bounding box center [687, 136] width 306 height 29
type input "2025-10-07"
click at [1134, 129] on input "2025-10-06" at bounding box center [998, 136] width 306 height 29
type input "2025-10-07"
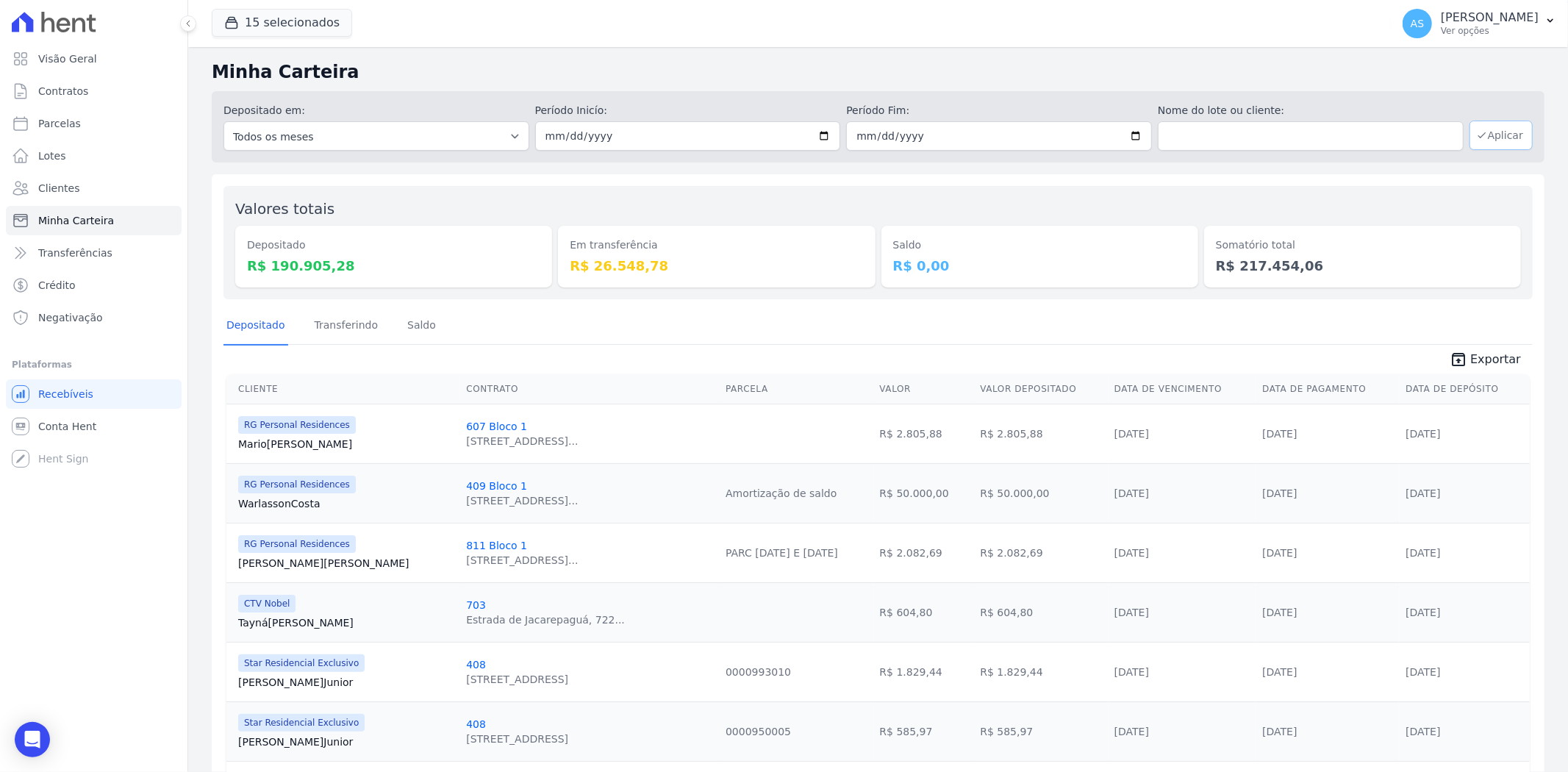
click at [1480, 135] on button "Aplicar" at bounding box center [1501, 135] width 63 height 29
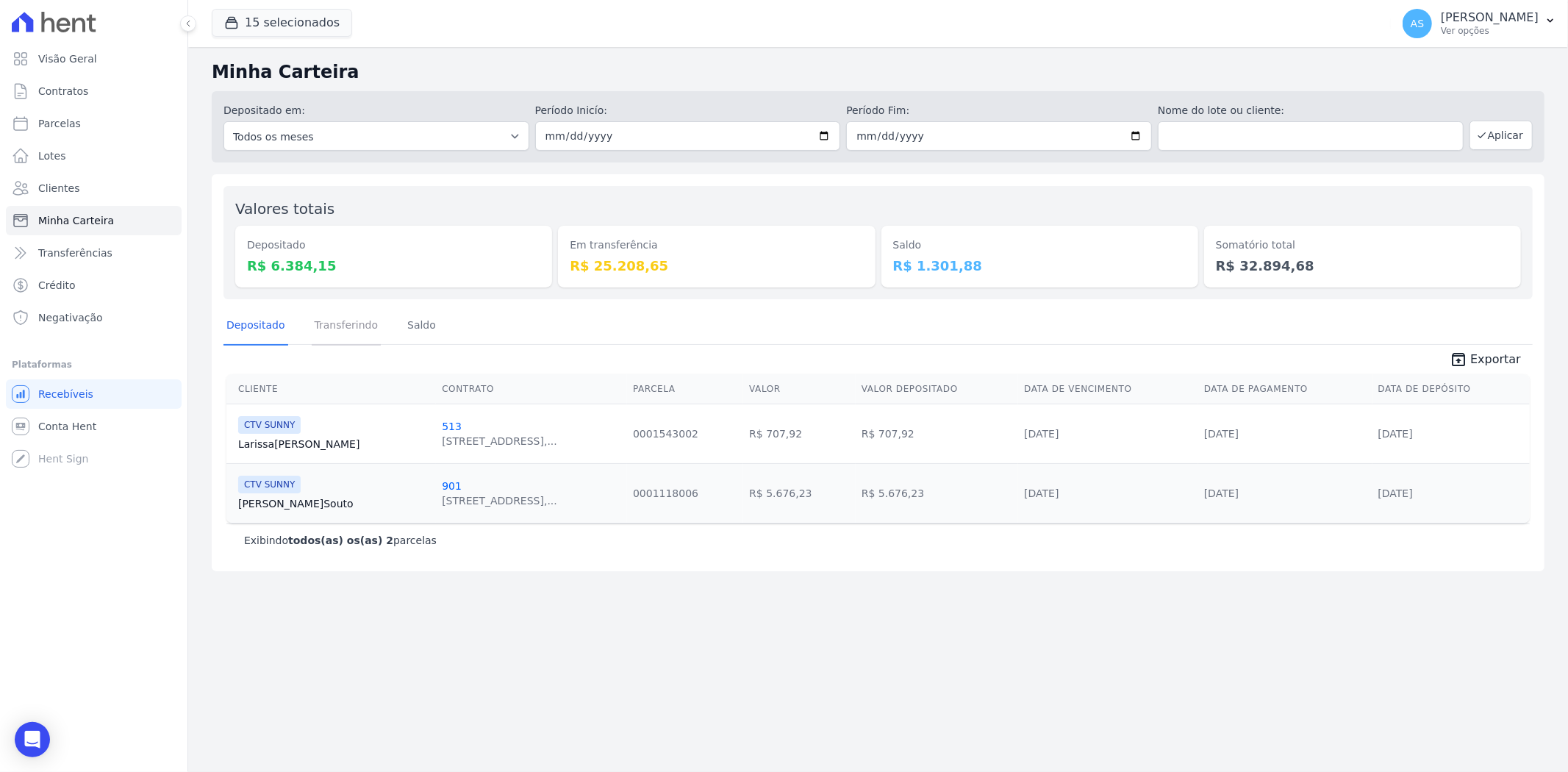
click at [317, 322] on link "Transferindo" at bounding box center [347, 326] width 70 height 38
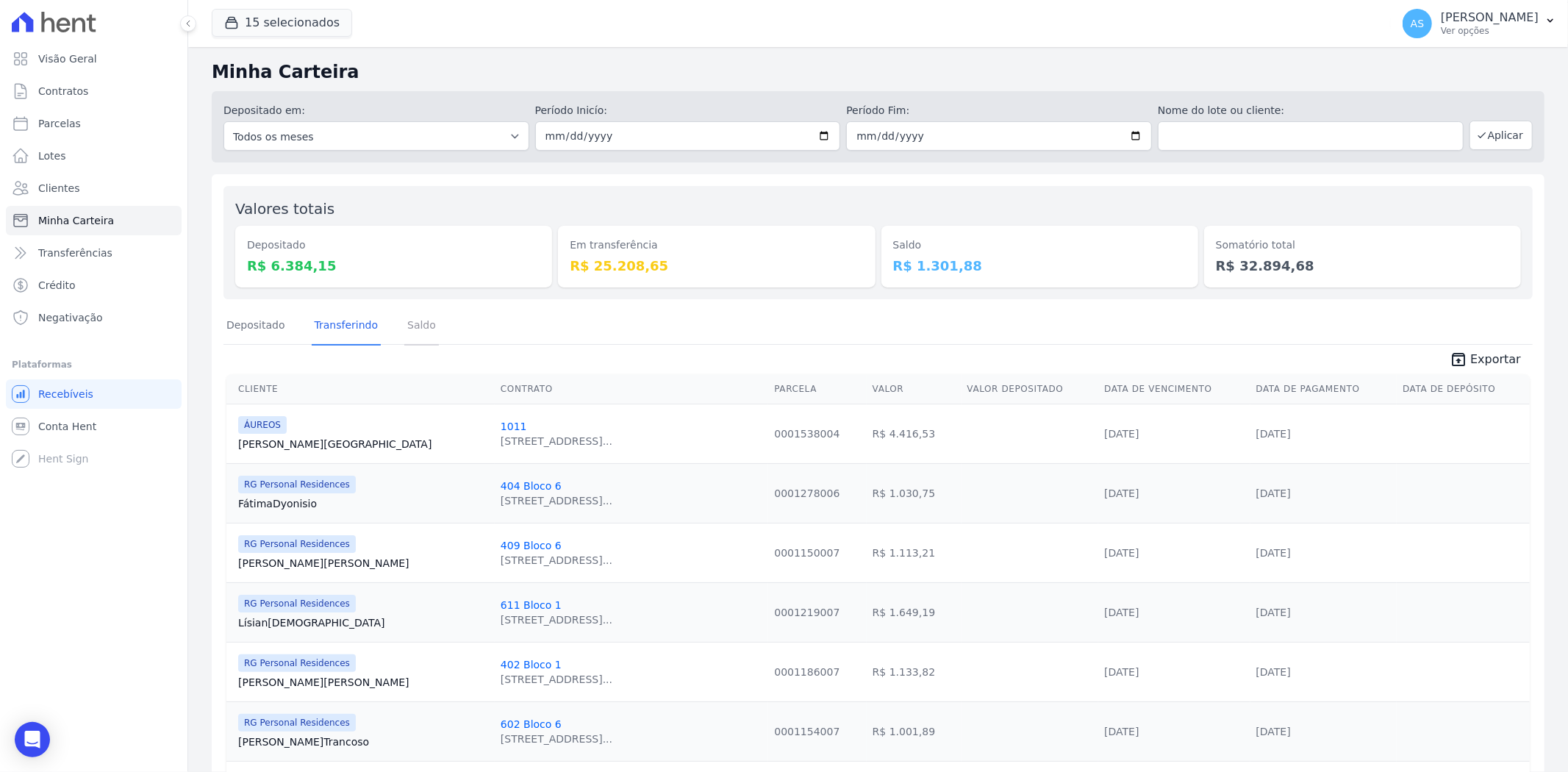
click at [404, 326] on link "Saldo" at bounding box center [422, 326] width 35 height 38
